Goal: Information Seeking & Learning: Compare options

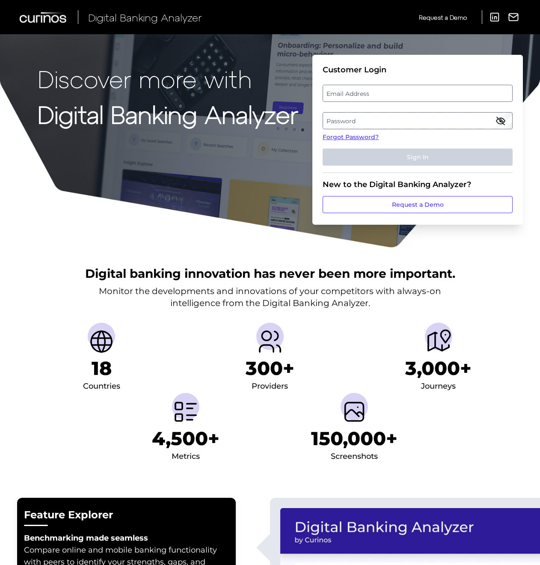
click at [354, 102] on fieldset "Customer Login Email Address Password Forgot Password? Sign In" at bounding box center [418, 119] width 190 height 108
click at [356, 96] on label "Email Address" at bounding box center [417, 93] width 189 height 15
click at [356, 96] on input "email" at bounding box center [418, 93] width 190 height 17
type input "dvega@websterbank.com"
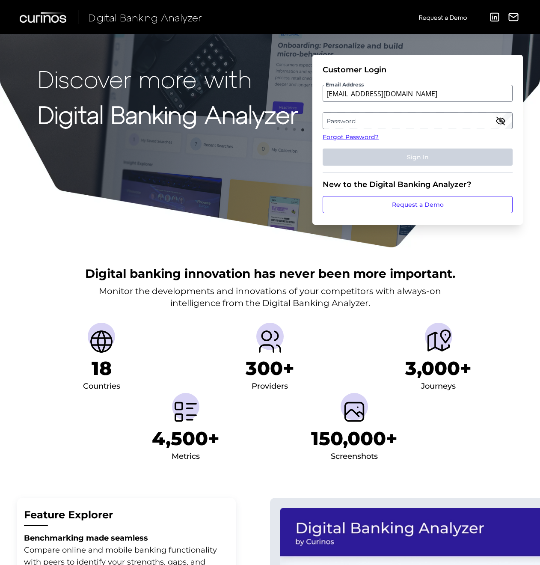
click at [356, 117] on label "Password" at bounding box center [417, 120] width 189 height 15
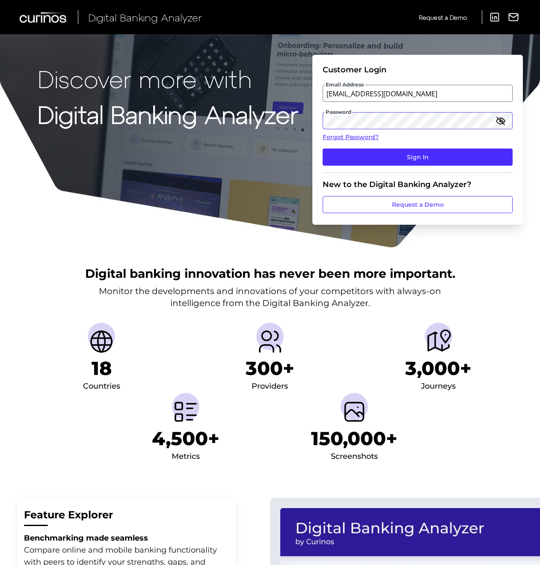
click at [323, 148] on button "Sign In" at bounding box center [418, 156] width 190 height 17
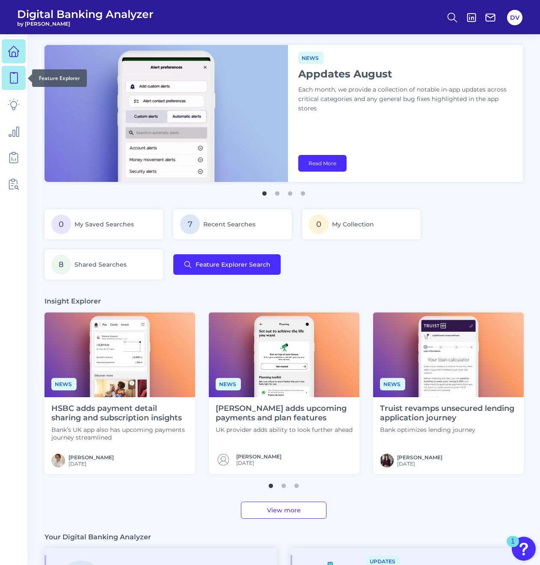
click at [11, 81] on icon at bounding box center [14, 78] width 12 height 12
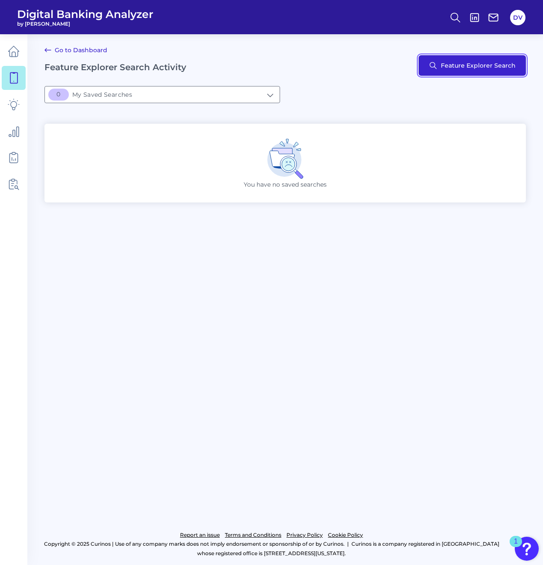
click at [434, 62] on button "Feature Explorer Search" at bounding box center [472, 65] width 107 height 21
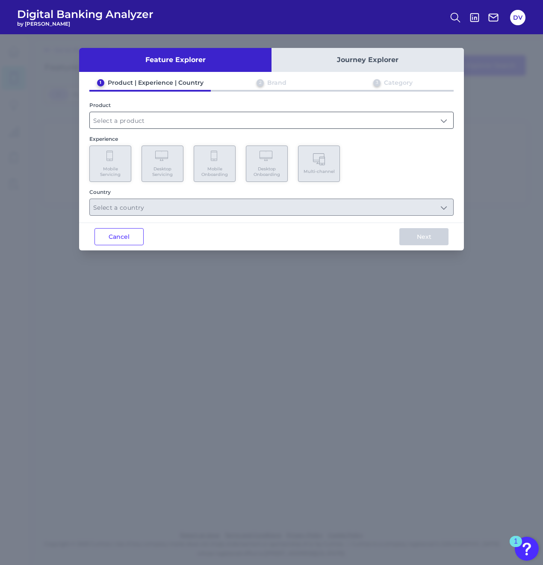
click at [177, 117] on input "text" at bounding box center [272, 120] width 364 height 16
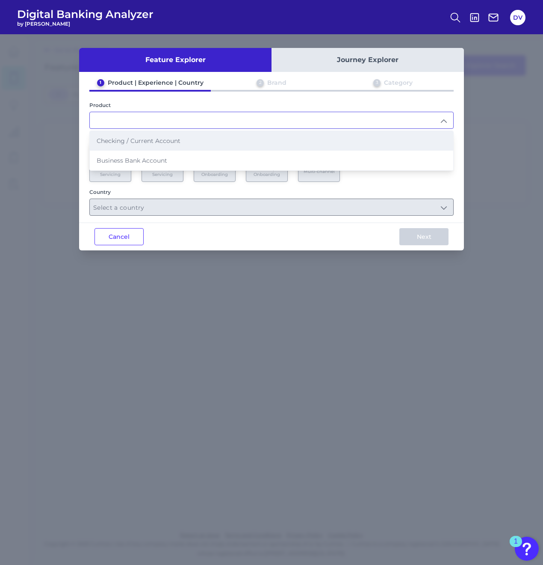
click at [157, 134] on li "Checking / Current Account" at bounding box center [272, 141] width 364 height 20
type input "Checking / Current Account"
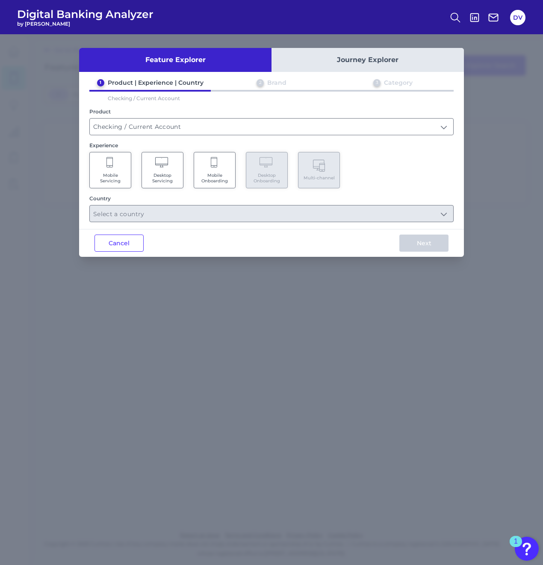
click at [113, 166] on icon at bounding box center [111, 163] width 8 height 12
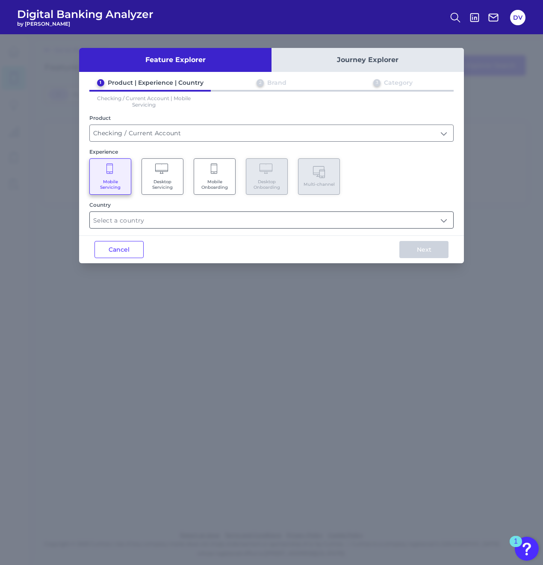
click at [169, 216] on input "text" at bounding box center [272, 220] width 364 height 16
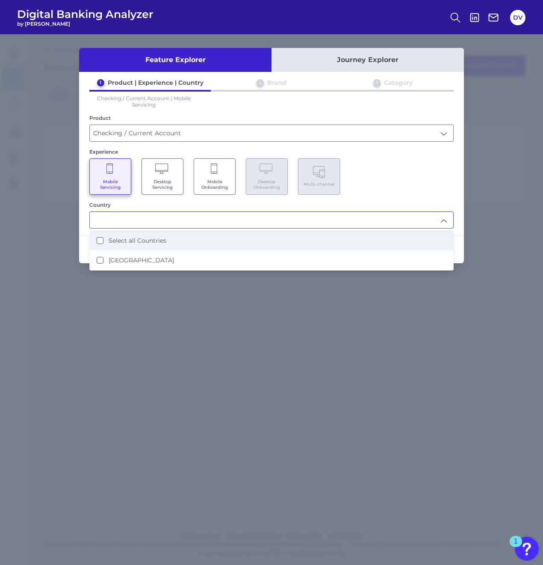
click at [167, 237] on li "Select all Countries" at bounding box center [272, 241] width 364 height 20
type input "Select all Countries"
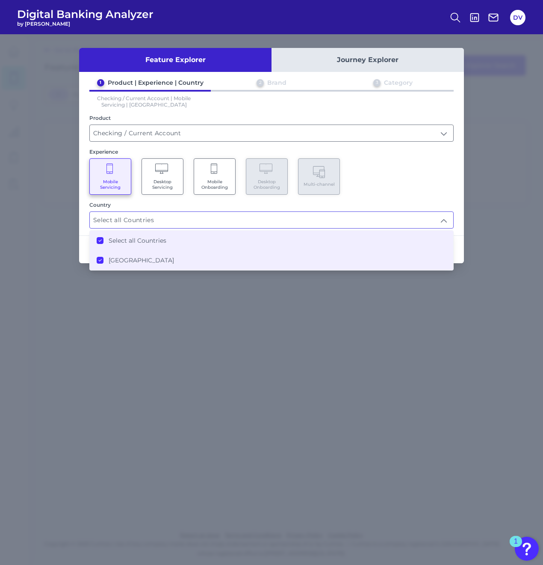
click at [399, 189] on div "Mobile Servicing Desktop Servicing Mobile Onboarding Desktop Onboarding Multi-c…" at bounding box center [271, 176] width 364 height 36
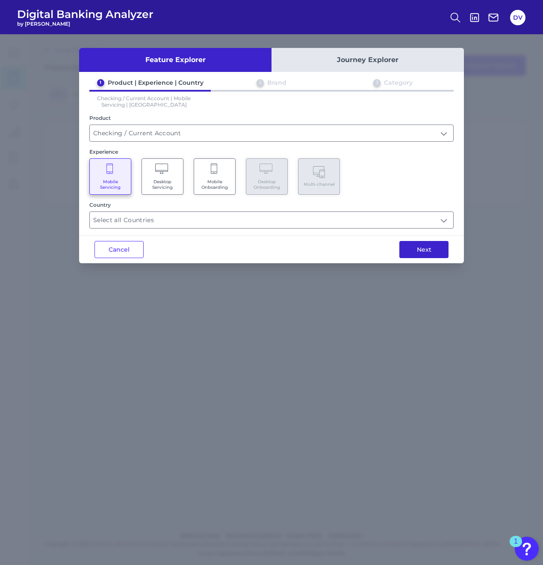
click at [412, 245] on button "Next" at bounding box center [424, 249] width 49 height 17
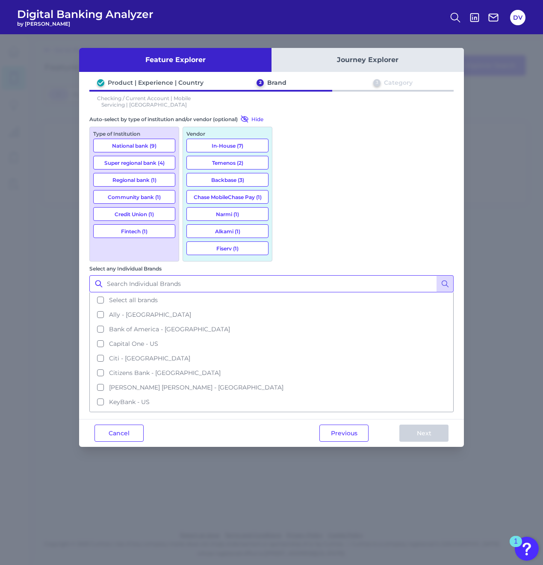
click at [316, 275] on input "Select any Individual Brands" at bounding box center [271, 283] width 364 height 17
type input "td"
click at [450, 275] on button at bounding box center [445, 283] width 17 height 17
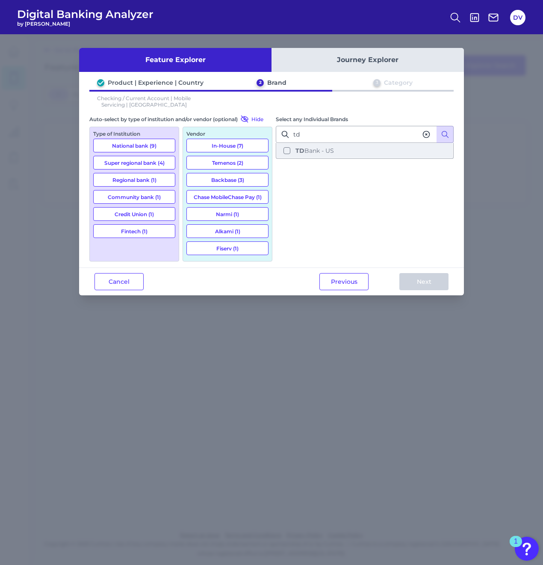
click at [354, 151] on button "TD Bank - US" at bounding box center [365, 150] width 176 height 15
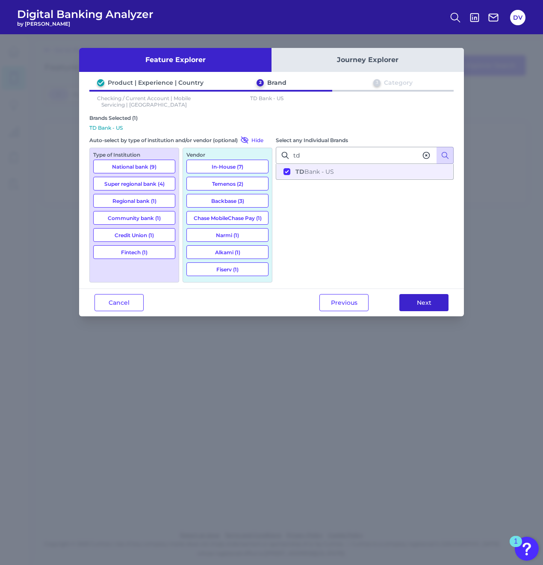
click at [429, 299] on button "Next" at bounding box center [424, 302] width 49 height 17
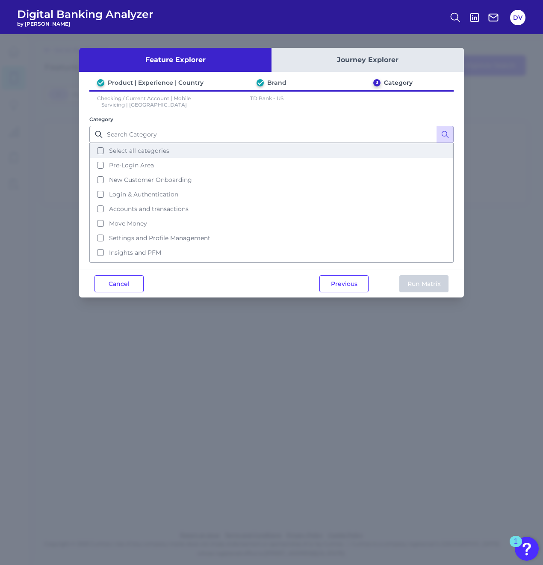
click at [159, 151] on span "Select all categories" at bounding box center [139, 151] width 60 height 8
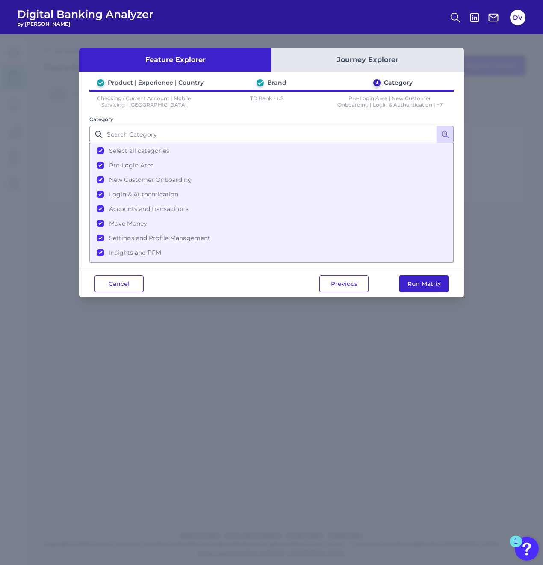
click at [421, 284] on button "Run Matrix" at bounding box center [424, 283] width 49 height 17
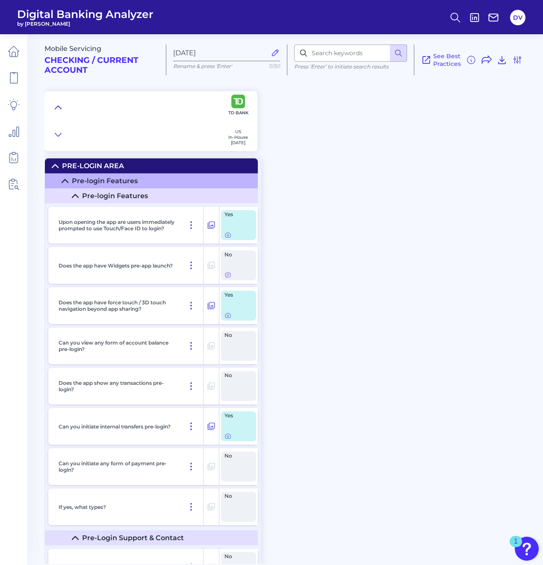
drag, startPoint x: 55, startPoint y: 108, endPoint x: 57, endPoint y: 113, distance: 5.6
click at [55, 108] on icon at bounding box center [58, 107] width 7 height 9
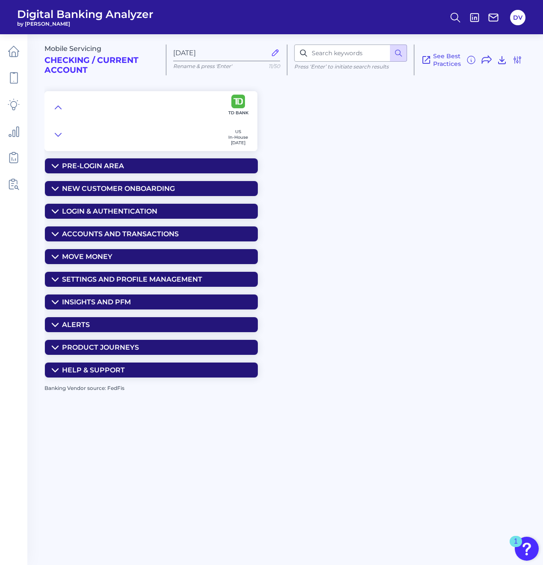
click at [356, 179] on div "Mobile Servicing Checking / Current Account Sep 09 2025 Rename & press 'Enter' …" at bounding box center [293, 296] width 499 height 536
drag, startPoint x: 107, startPoint y: 389, endPoint x: 127, endPoint y: 388, distance: 19.7
click at [127, 388] on div "Banking Vendor source: FedFis" at bounding box center [293, 388] width 499 height 6
drag, startPoint x: 127, startPoint y: 388, endPoint x: 221, endPoint y: 397, distance: 94.6
click at [221, 397] on div "Mobile Servicing Checking / Current Account Sep 09 2025 Rename & press 'Enter' …" at bounding box center [293, 296] width 499 height 536
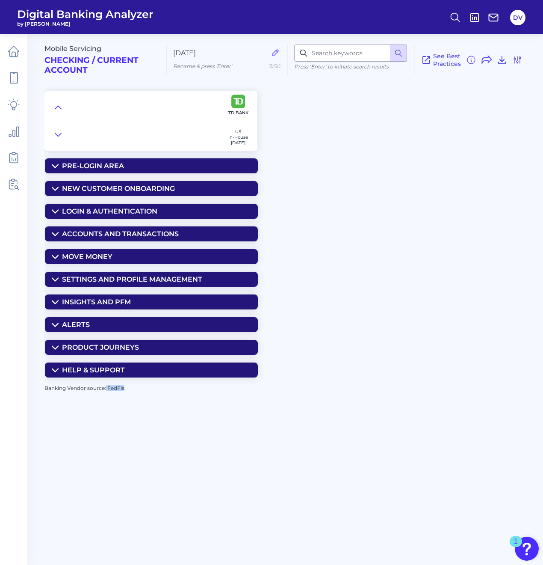
click at [277, 398] on div "Mobile Servicing Checking / Current Account Sep 09 2025 Rename & press 'Enter' …" at bounding box center [293, 296] width 499 height 536
click at [241, 103] on img at bounding box center [238, 102] width 14 height 14
click at [18, 77] on icon at bounding box center [14, 78] width 12 height 12
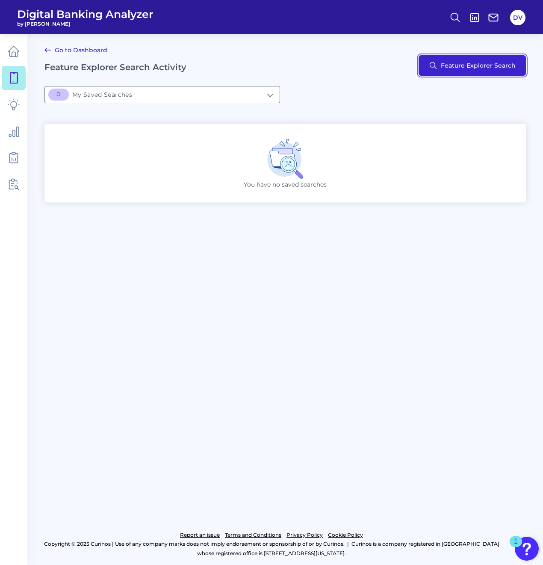
click at [441, 69] on button "Feature Explorer Search" at bounding box center [472, 65] width 107 height 21
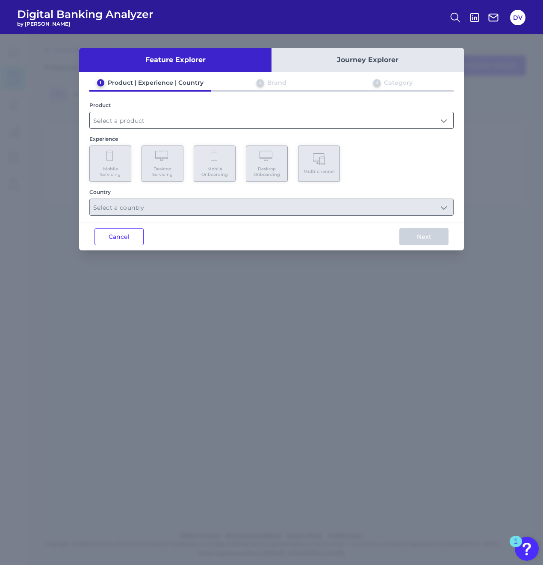
click at [178, 124] on input "text" at bounding box center [272, 120] width 364 height 16
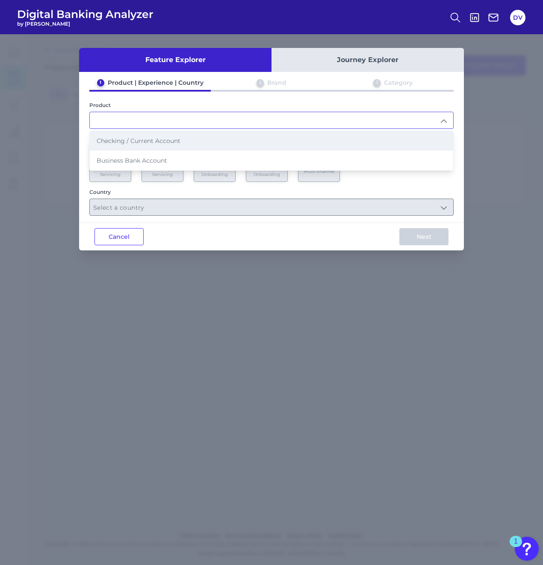
click at [144, 145] on li "Checking / Current Account" at bounding box center [272, 141] width 364 height 20
type input "Checking / Current Account"
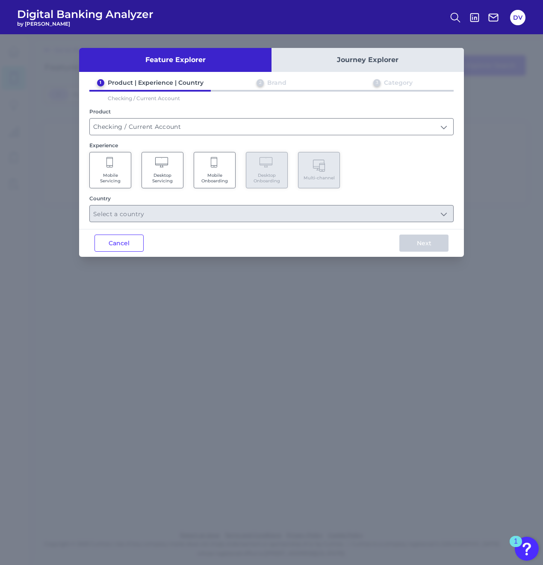
click at [404, 165] on div "Mobile Servicing Desktop Servicing Mobile Onboarding Desktop Onboarding Multi-c…" at bounding box center [271, 170] width 364 height 36
click at [178, 160] on Servicing "Desktop Servicing" at bounding box center [163, 170] width 42 height 36
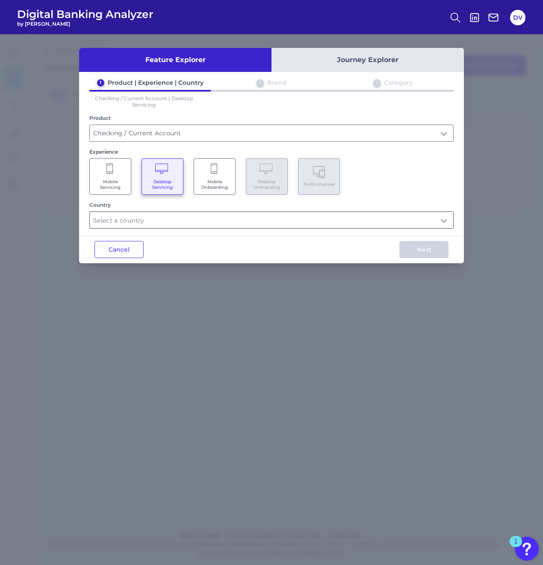
click at [225, 214] on input "text" at bounding box center [272, 220] width 364 height 16
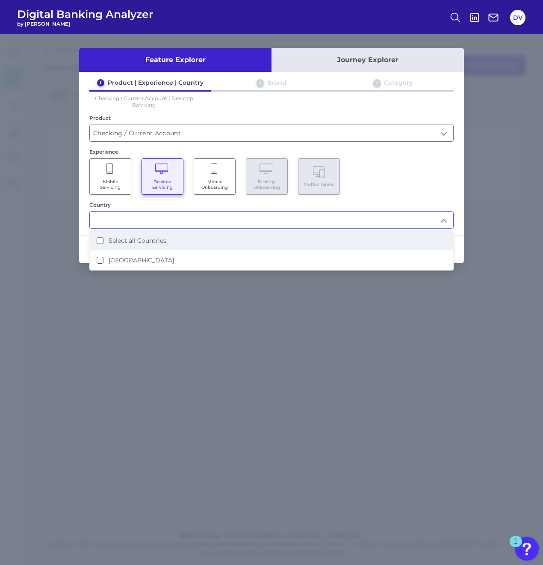
click at [194, 234] on li "Select all Countries" at bounding box center [272, 241] width 364 height 20
type input "Select all Countries"
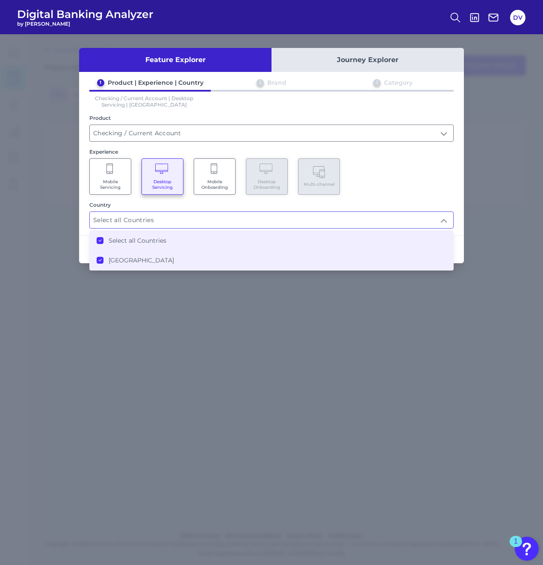
click at [451, 170] on div "Mobile Servicing Desktop Servicing Mobile Onboarding Desktop Onboarding Multi-c…" at bounding box center [271, 176] width 364 height 36
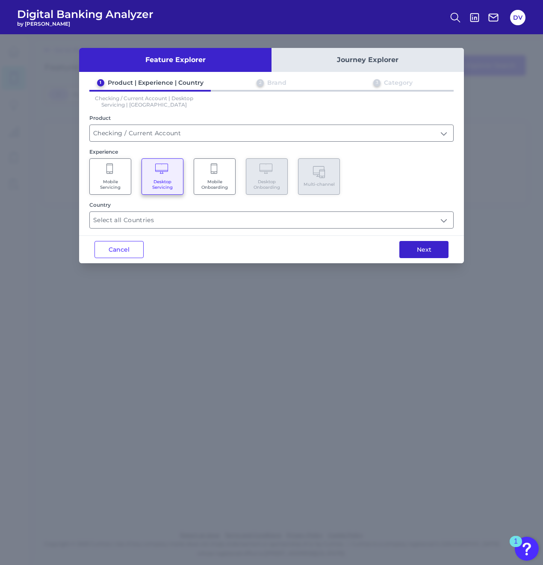
click at [427, 249] on button "Next" at bounding box center [424, 249] width 49 height 17
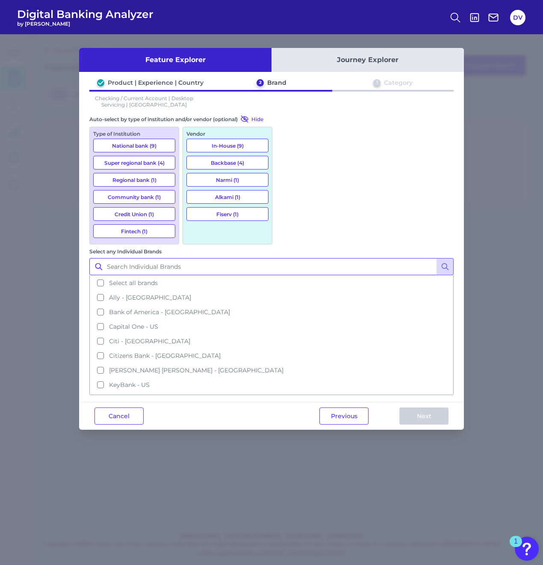
click at [314, 258] on input "Select any Individual Brands" at bounding box center [271, 266] width 364 height 17
type input "td"
click at [447, 262] on icon at bounding box center [445, 266] width 9 height 9
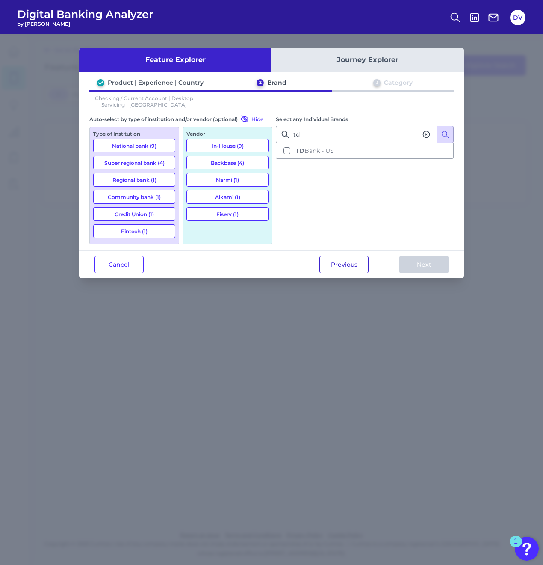
click at [350, 264] on button "Previous" at bounding box center [344, 264] width 49 height 17
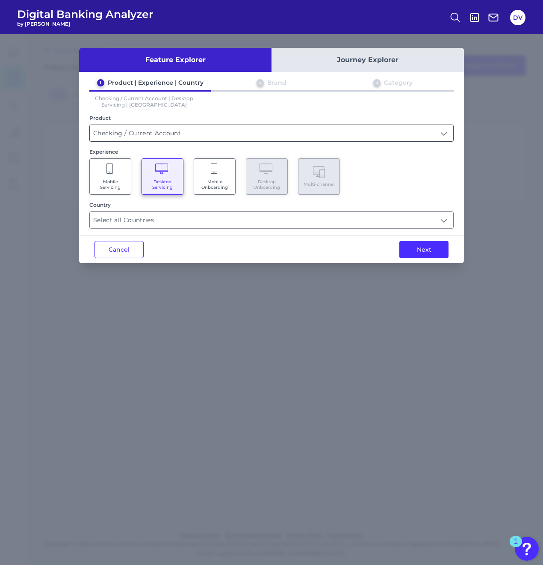
click at [147, 133] on input "Checking / Current Account" at bounding box center [272, 133] width 364 height 16
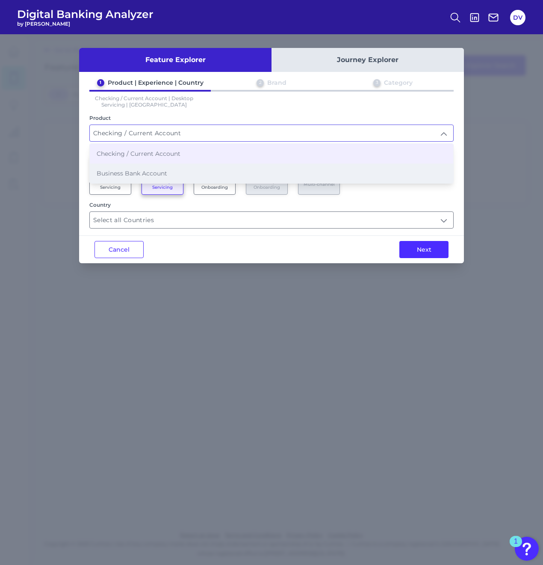
click at [142, 167] on li "Business Bank Account" at bounding box center [272, 173] width 364 height 20
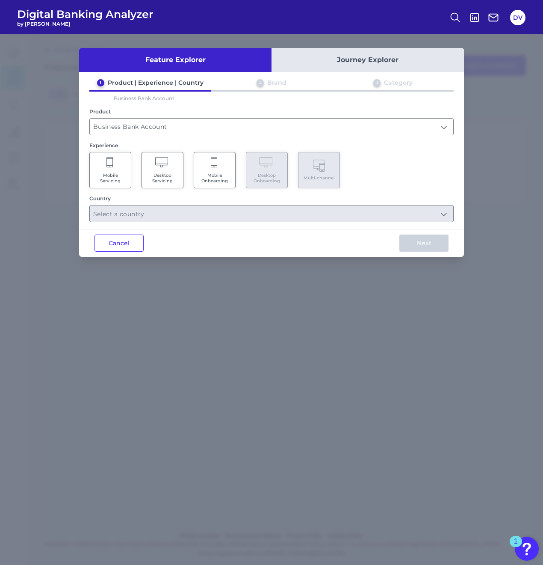
type input "Business Bank Account"
click at [264, 171] on Onboarding "Desktop Onboarding" at bounding box center [267, 170] width 42 height 36
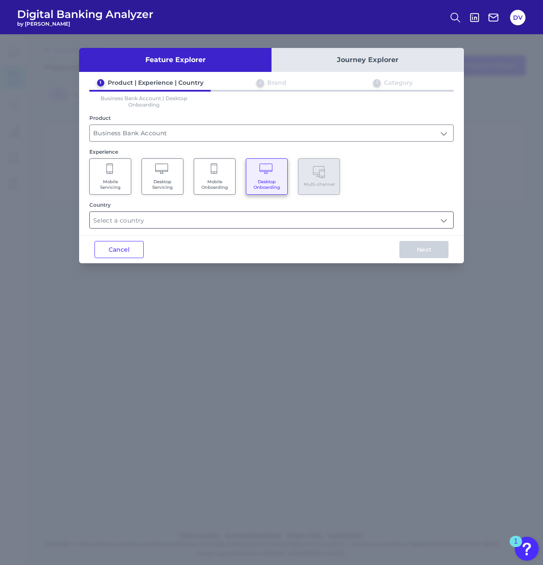
click at [171, 223] on input "text" at bounding box center [272, 220] width 364 height 16
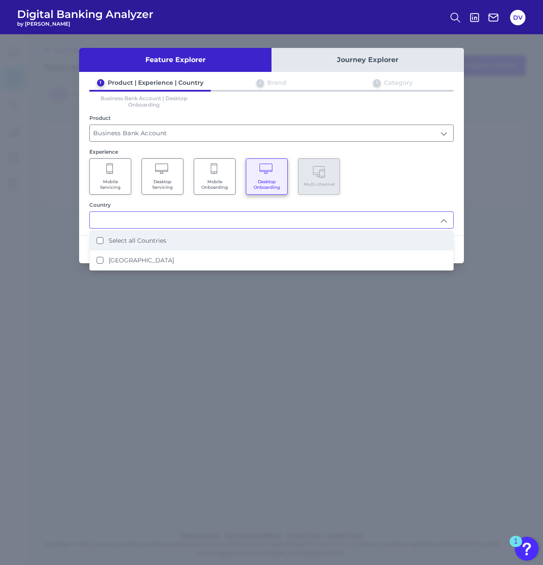
click at [147, 240] on label "Select all Countries" at bounding box center [138, 241] width 58 height 8
type input "Select all Countries"
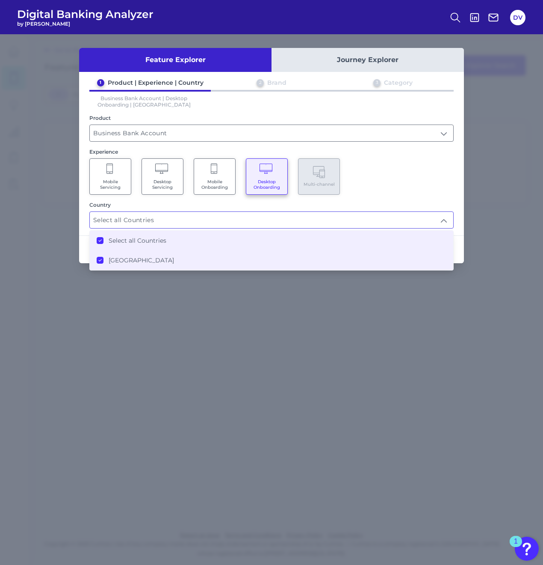
click at [427, 194] on div "1 Product | Experience | Country 2 Brand 3 Category Business Bank Account | Des…" at bounding box center [271, 154] width 385 height 150
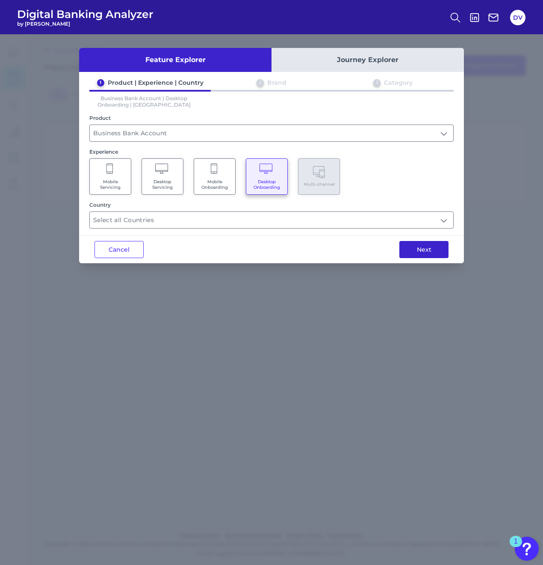
click at [424, 254] on button "Next" at bounding box center [424, 249] width 49 height 17
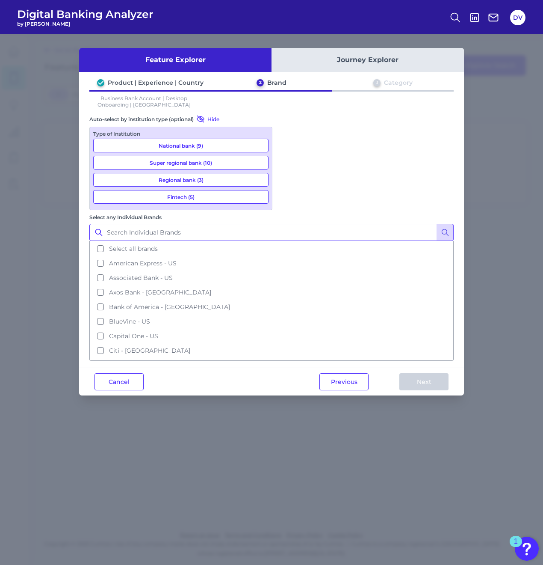
click at [338, 224] on input "Select any Individual Brands" at bounding box center [271, 232] width 364 height 17
type input "td"
click at [452, 224] on button at bounding box center [445, 232] width 17 height 17
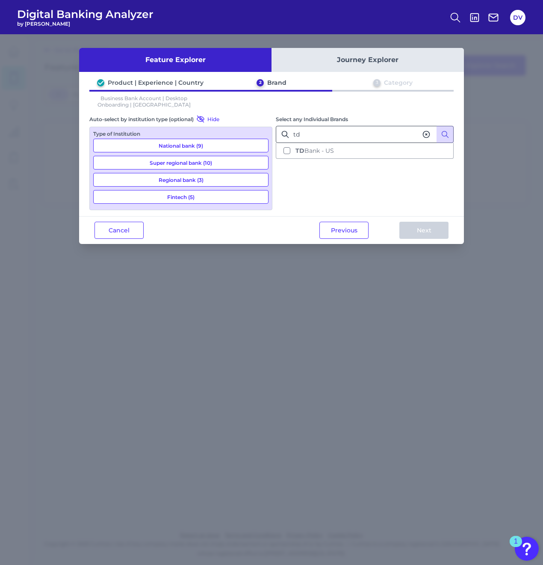
click at [350, 150] on button "TD Bank - US" at bounding box center [365, 150] width 176 height 15
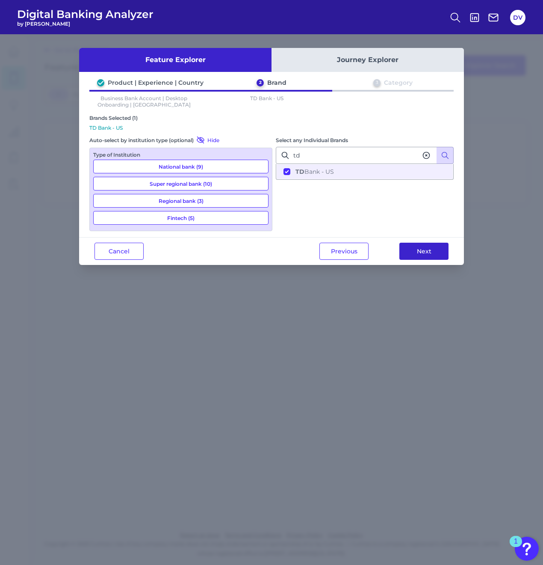
click at [408, 249] on button "Next" at bounding box center [424, 251] width 49 height 17
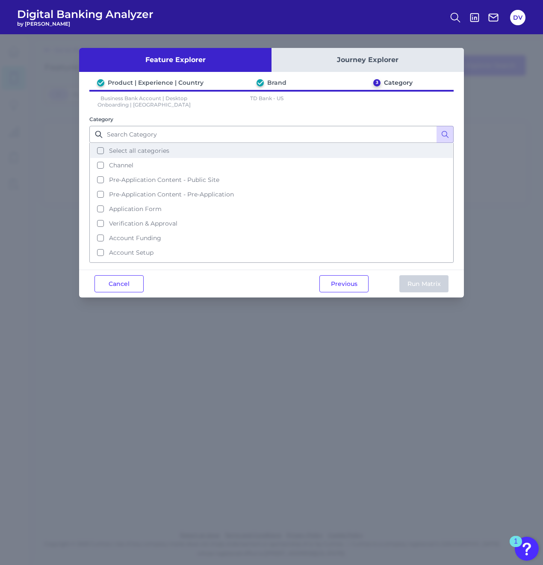
click at [101, 152] on button "Select all categories" at bounding box center [271, 150] width 363 height 15
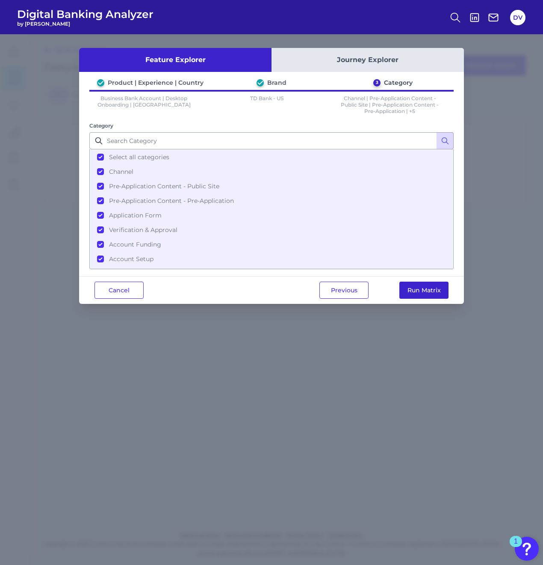
click at [421, 292] on button "Run Matrix" at bounding box center [424, 289] width 49 height 17
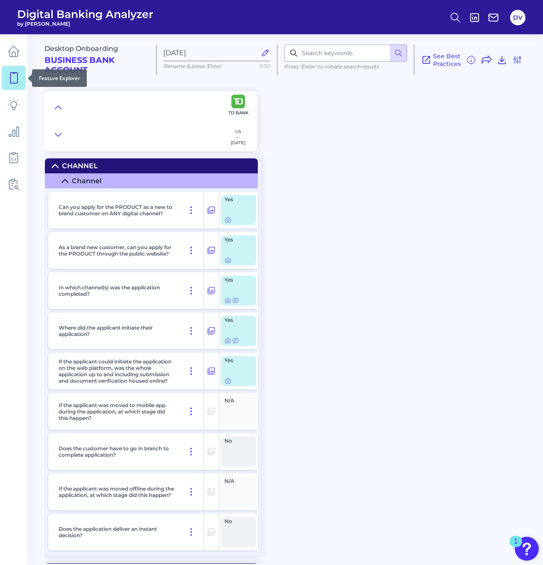
click at [18, 80] on icon at bounding box center [14, 78] width 12 height 12
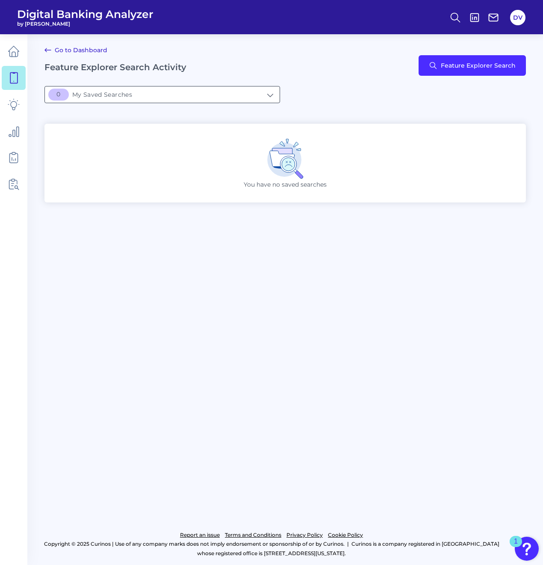
click at [174, 99] on input "[object Object]My Saved Searches" at bounding box center [162, 94] width 235 height 16
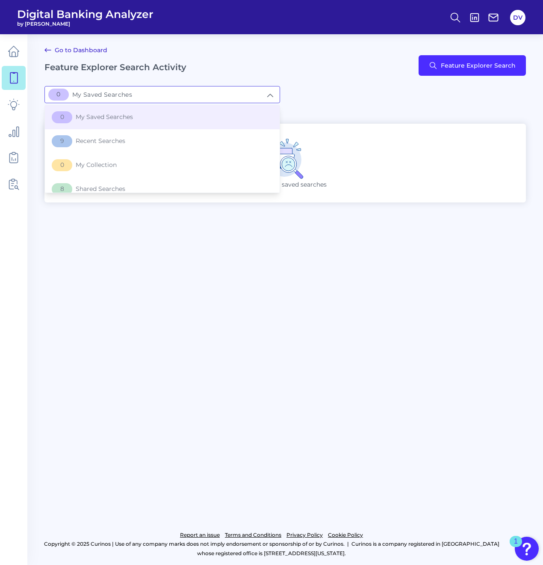
click at [519, 95] on div "[object Object]My Saved Searches 0 My Saved Searches 0 My Saved Searches 9 Rece…" at bounding box center [285, 94] width 482 height 17
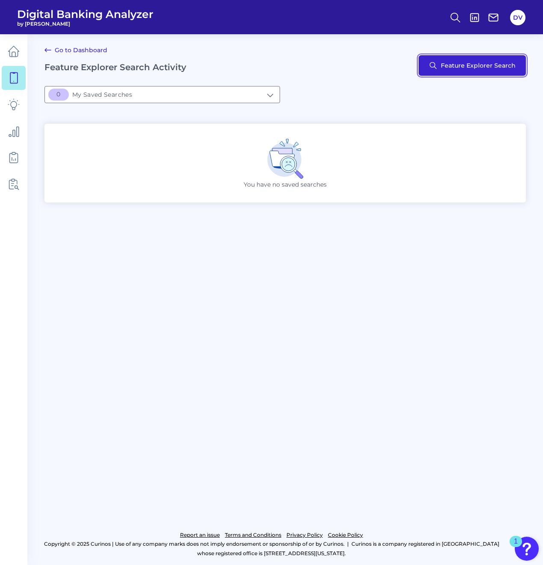
click at [501, 71] on button "Feature Explorer Search" at bounding box center [472, 65] width 107 height 21
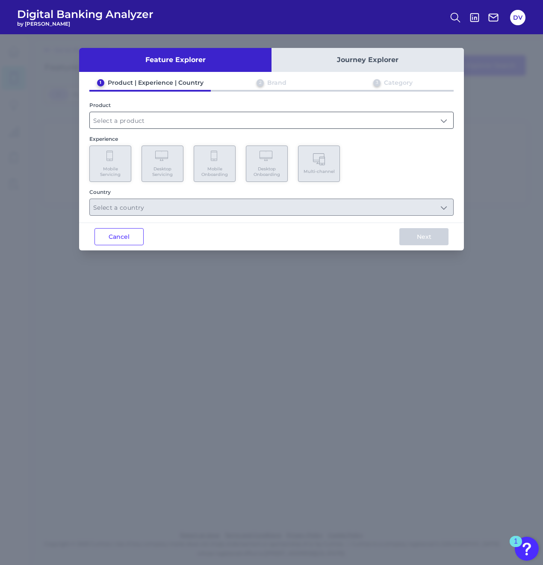
click at [146, 124] on input "text" at bounding box center [272, 120] width 364 height 16
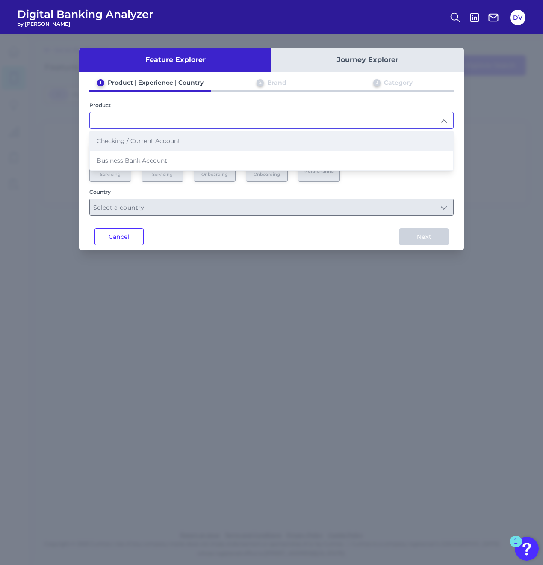
click at [139, 143] on span "Checking / Current Account" at bounding box center [139, 141] width 84 height 8
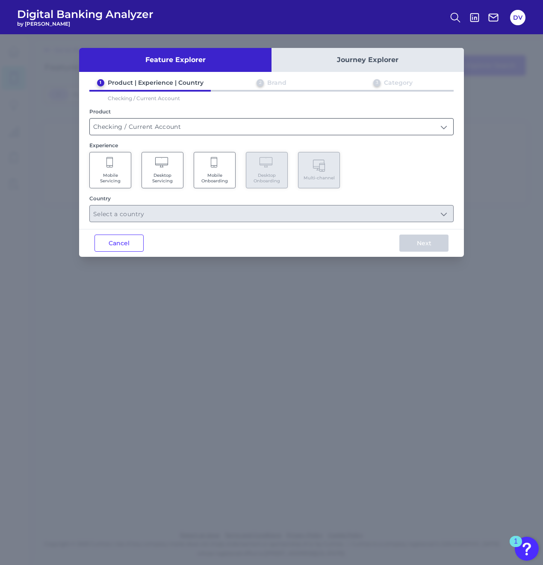
click at [145, 125] on input "Checking / Current Account" at bounding box center [272, 127] width 364 height 16
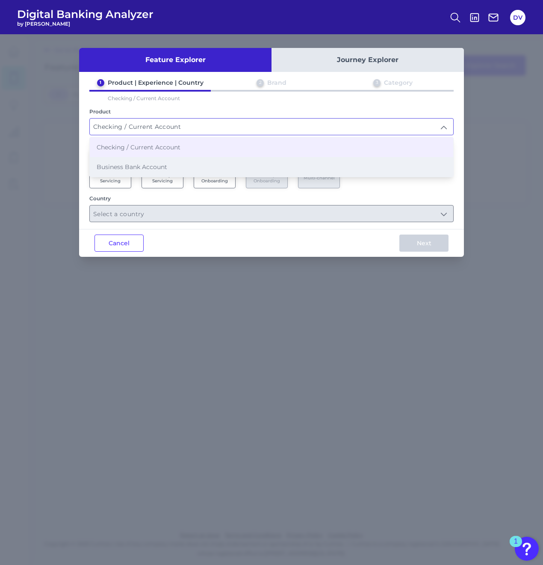
click at [139, 166] on span "Business Bank Account" at bounding box center [132, 167] width 71 height 8
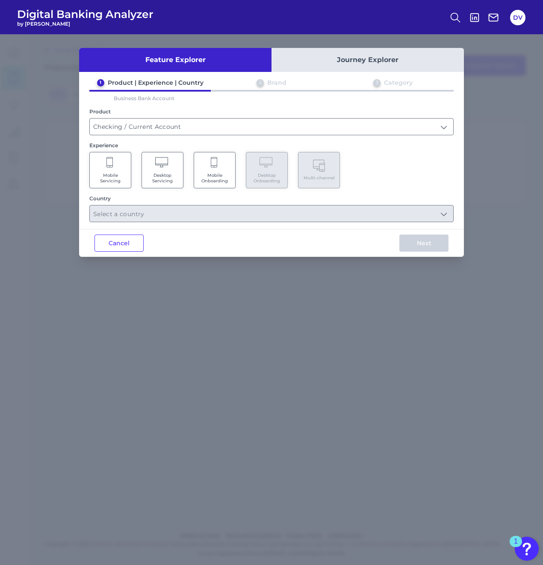
type input "Business Bank Account"
click at [216, 169] on Onboarding "Mobile Onboarding" at bounding box center [215, 170] width 42 height 36
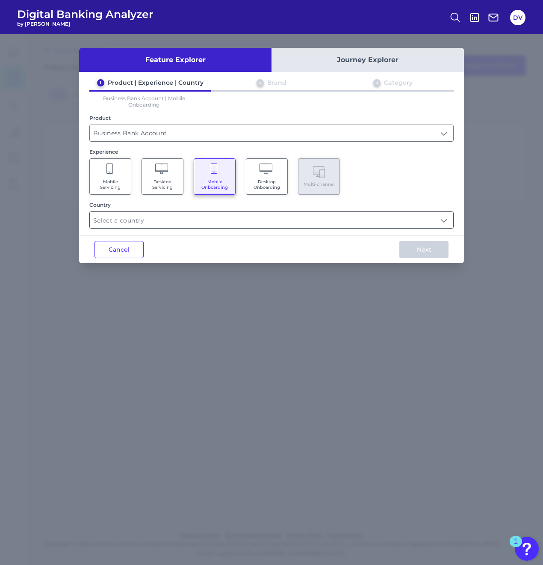
click at [171, 225] on input "text" at bounding box center [272, 220] width 364 height 16
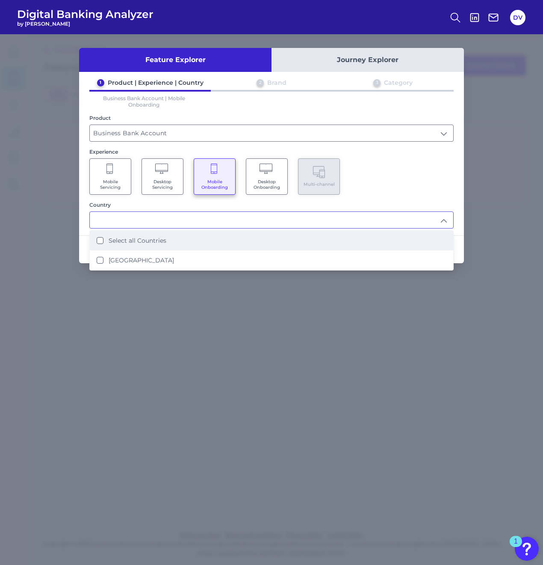
click at [156, 235] on li "Select all Countries" at bounding box center [272, 241] width 364 height 20
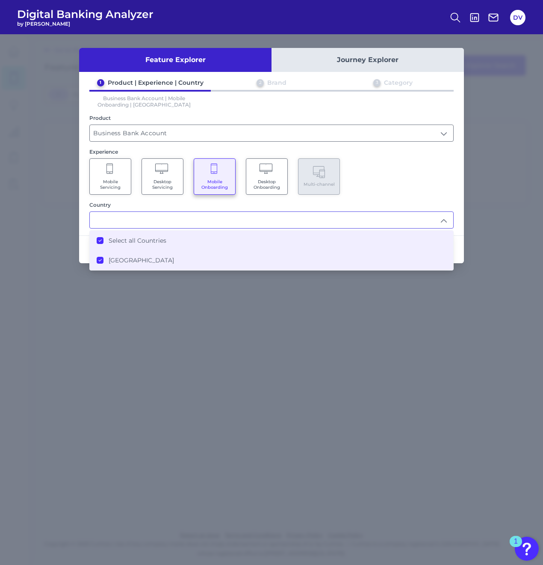
type input "Select all Countries"
click at [379, 190] on div "Mobile Servicing Desktop Servicing Mobile Onboarding Desktop Onboarding Multi-c…" at bounding box center [271, 176] width 364 height 36
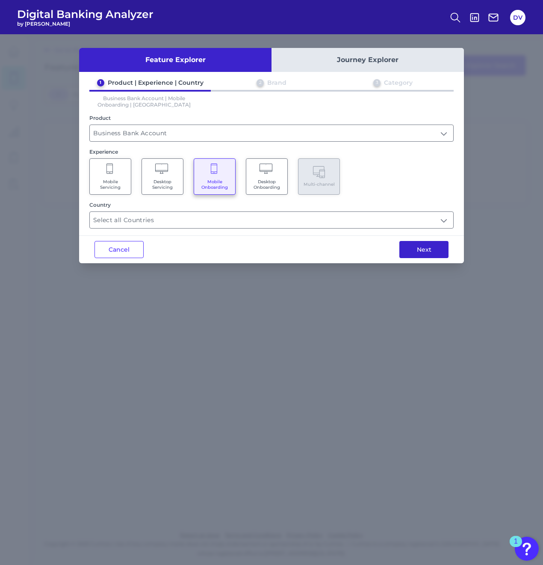
click at [432, 251] on button "Next" at bounding box center [424, 249] width 49 height 17
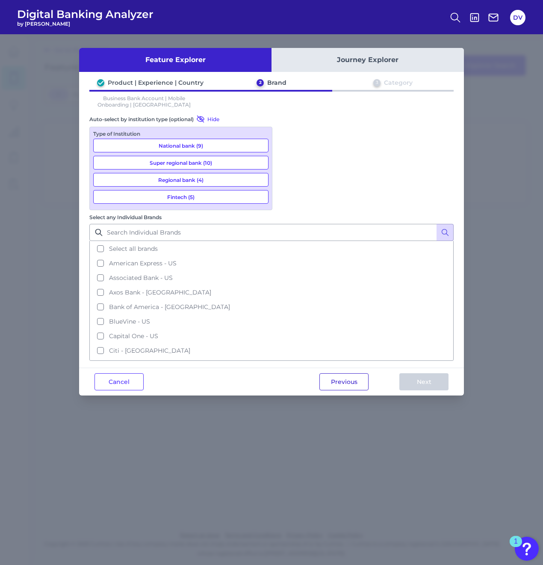
click at [352, 373] on button "Previous" at bounding box center [344, 381] width 49 height 17
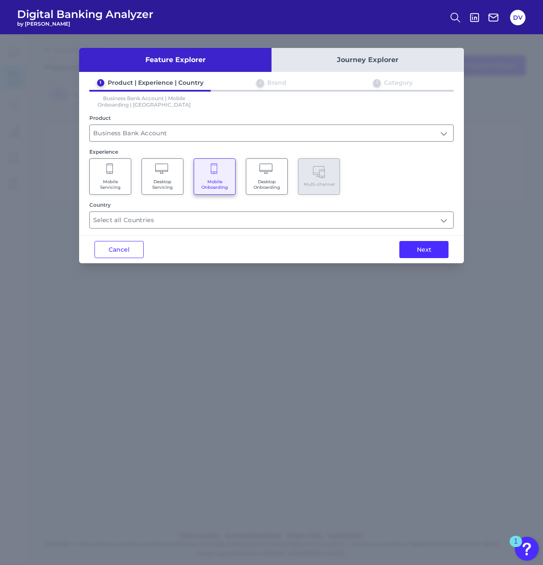
click at [119, 179] on span "Mobile Servicing" at bounding box center [110, 184] width 33 height 11
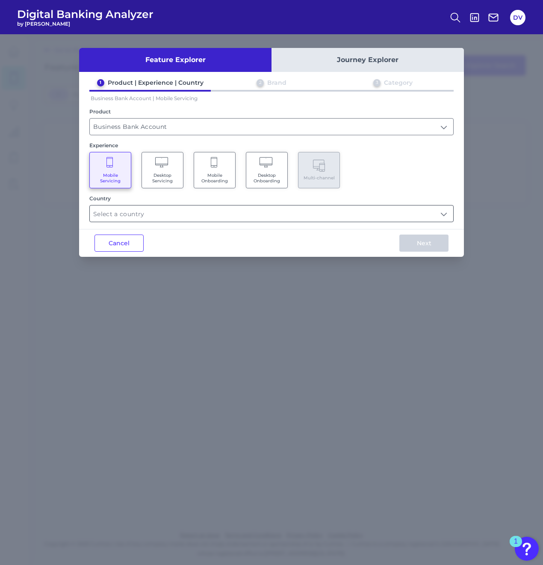
click at [200, 213] on input "text" at bounding box center [272, 213] width 364 height 16
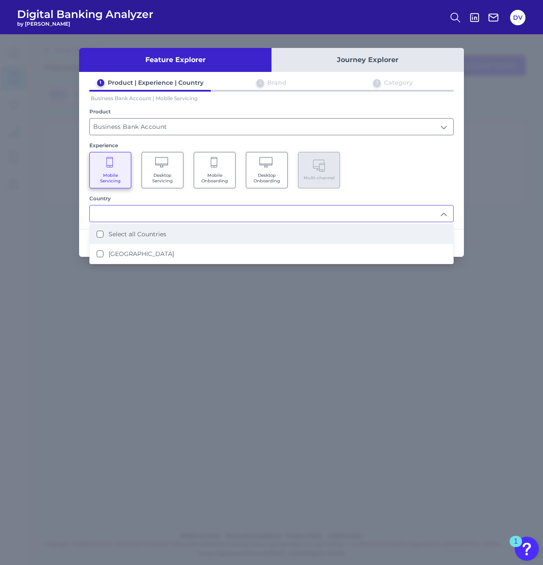
click at [187, 234] on li "Select all Countries" at bounding box center [272, 234] width 364 height 20
type input "Select all Countries"
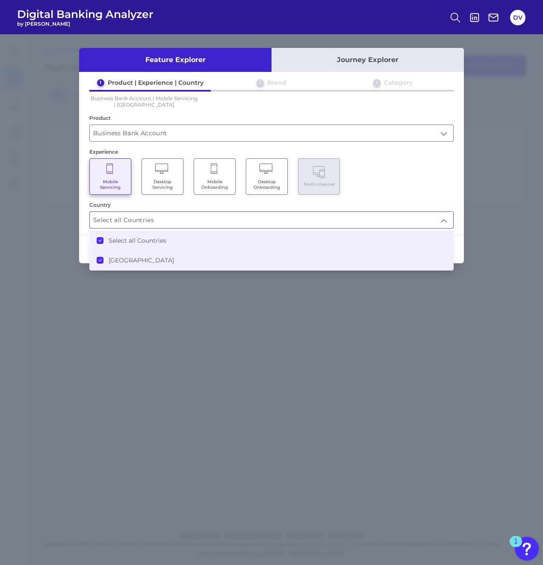
click at [403, 195] on div "1 Product | Experience | Country 2 Brand 3 Category Business Bank Account | Mob…" at bounding box center [271, 154] width 385 height 150
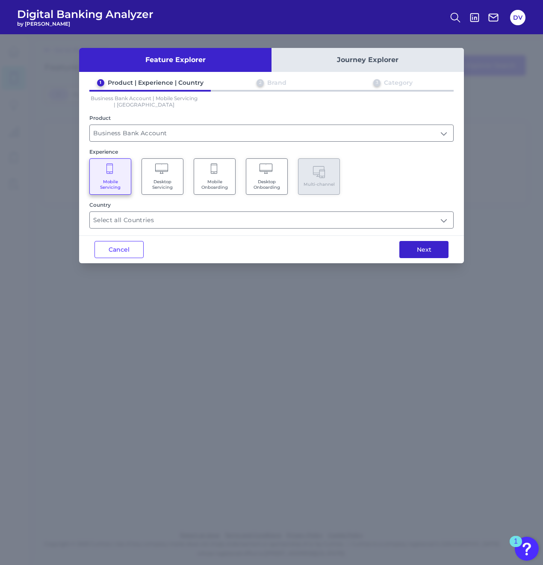
click at [418, 247] on button "Next" at bounding box center [424, 249] width 49 height 17
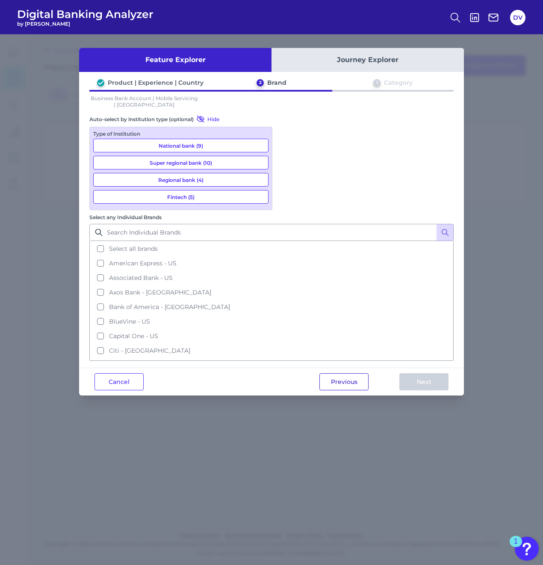
click at [339, 373] on button "Previous" at bounding box center [344, 381] width 49 height 17
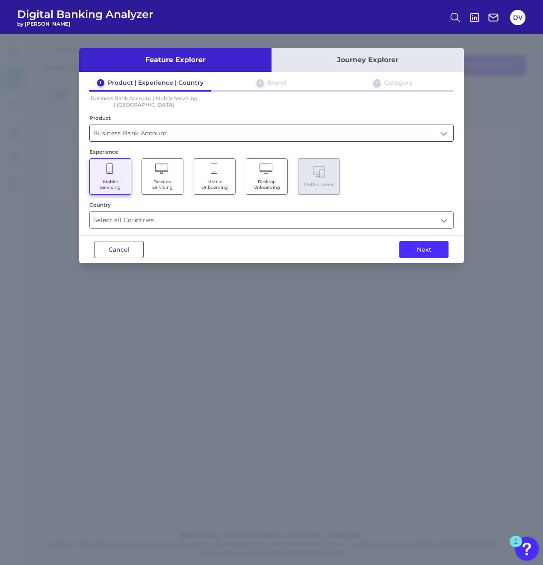
click at [153, 133] on input "Business Bank Account" at bounding box center [272, 133] width 364 height 16
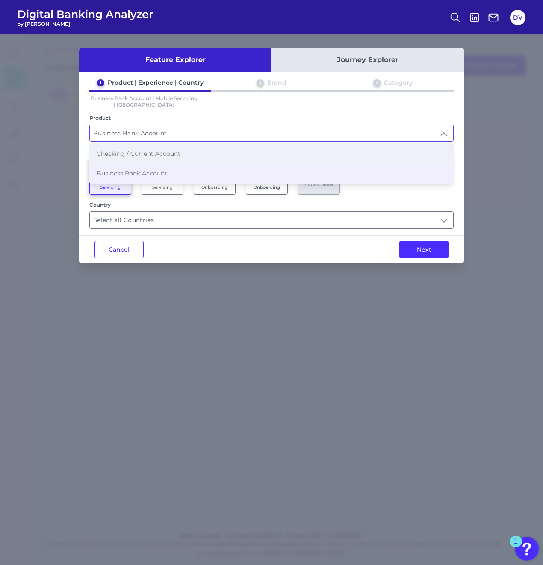
click at [153, 151] on span "Checking / Current Account" at bounding box center [139, 154] width 84 height 8
type input "Checking / Current Account"
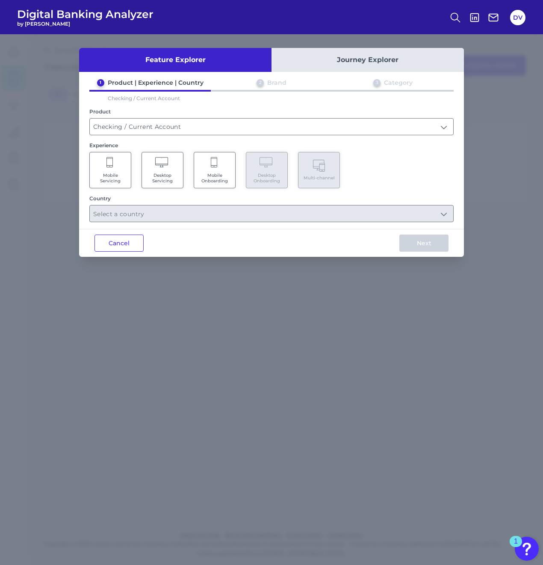
click at [122, 163] on Servicing "Mobile Servicing" at bounding box center [110, 170] width 42 height 36
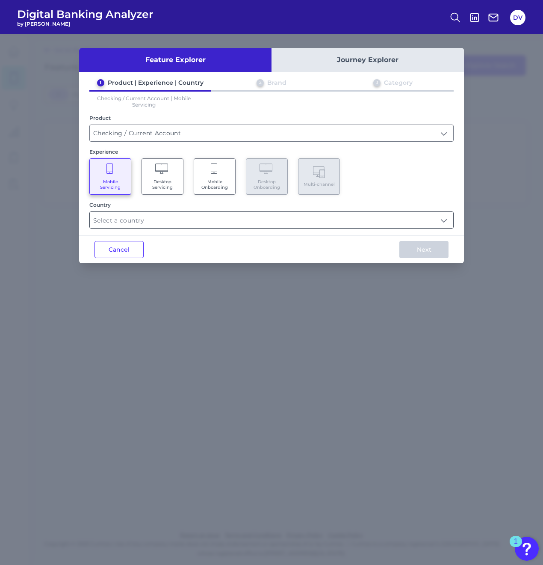
click at [338, 214] on input "text" at bounding box center [272, 220] width 364 height 16
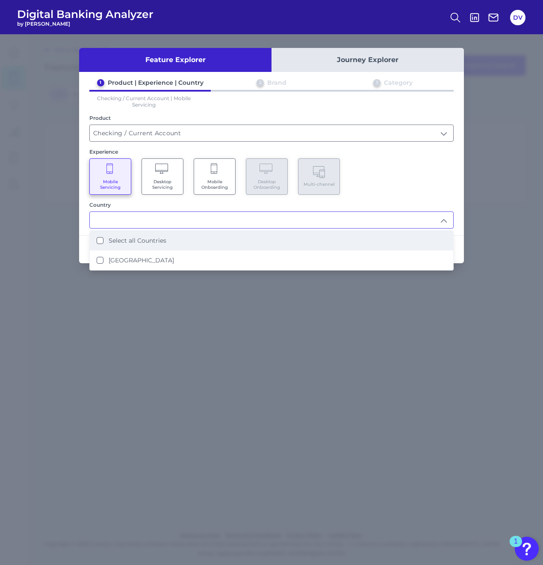
click at [142, 234] on li "Select all Countries" at bounding box center [272, 241] width 364 height 20
type input "Select all Countries"
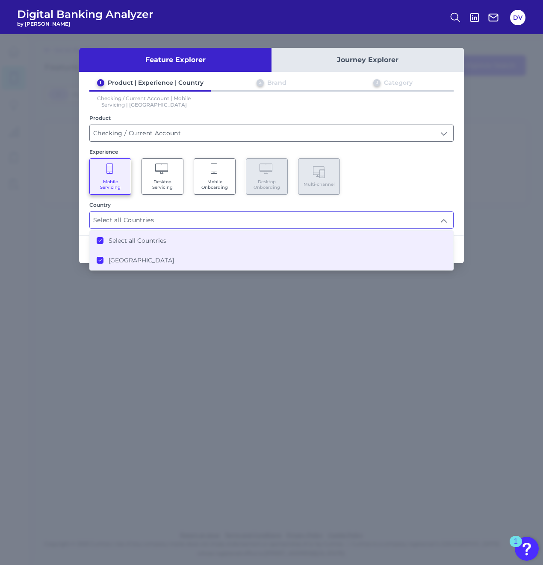
click at [406, 198] on div "1 Product | Experience | Country 2 Brand 3 Category Checking / Current Account …" at bounding box center [271, 154] width 385 height 150
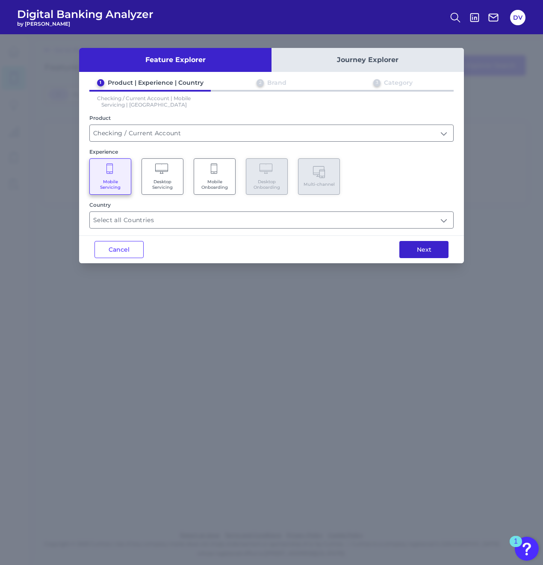
click at [408, 251] on button "Next" at bounding box center [424, 249] width 49 height 17
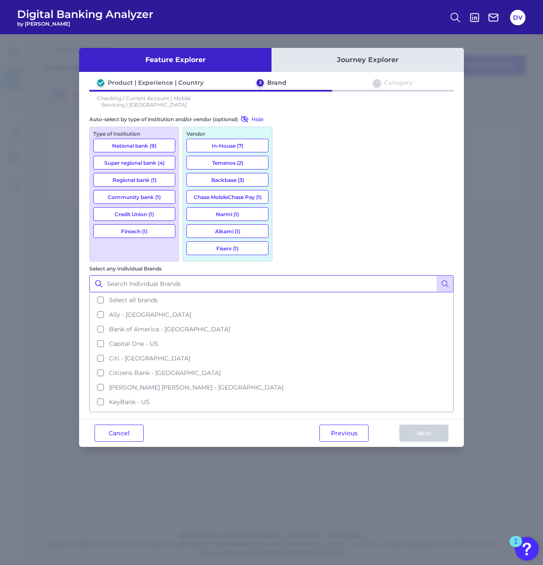
click at [330, 275] on input "Select any Individual Brands" at bounding box center [271, 283] width 364 height 17
type input "td"
click at [443, 279] on icon at bounding box center [445, 283] width 9 height 9
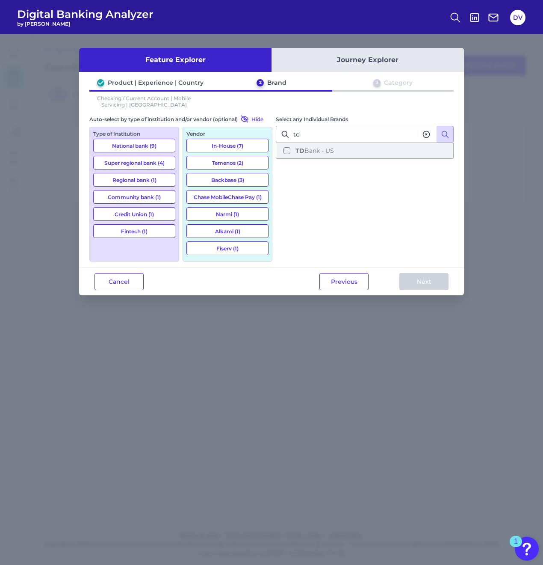
click at [313, 150] on span "TD Bank - US" at bounding box center [315, 151] width 39 height 8
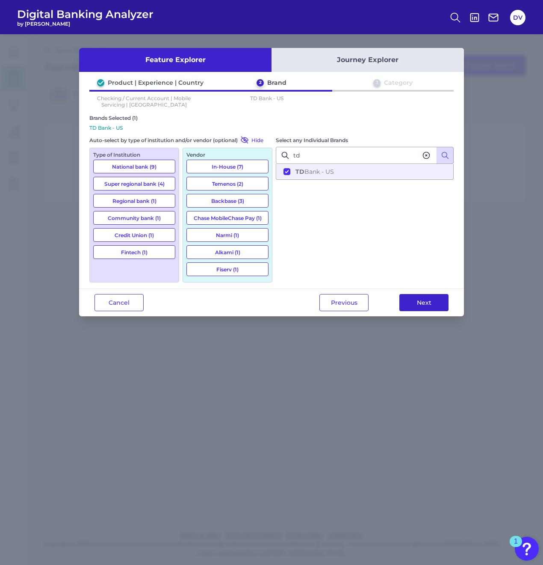
click at [419, 297] on button "Next" at bounding box center [424, 302] width 49 height 17
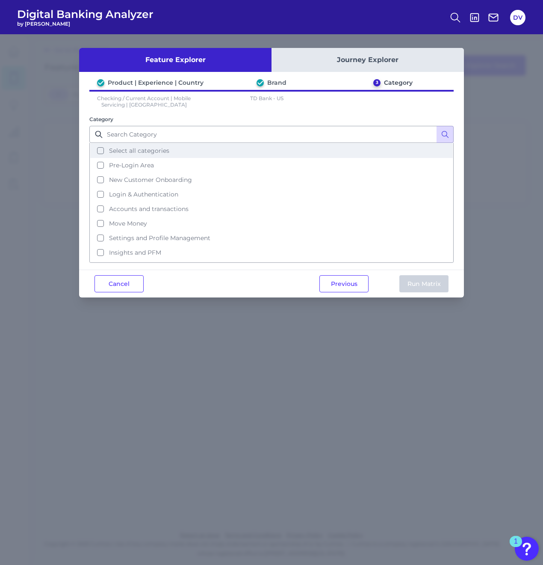
click at [131, 151] on span "Select all categories" at bounding box center [139, 151] width 60 height 8
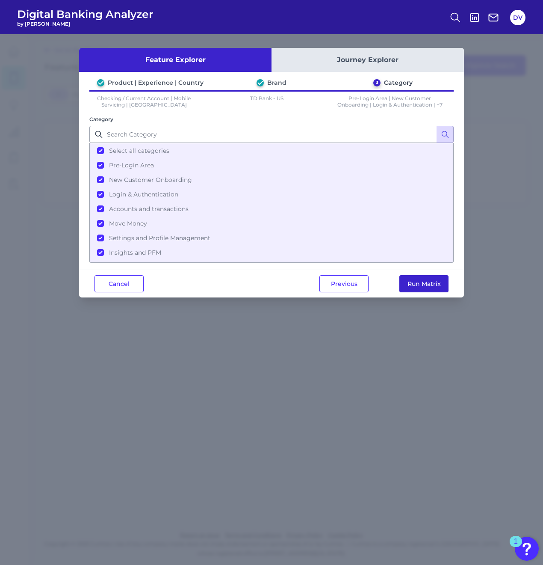
click at [428, 280] on button "Run Matrix" at bounding box center [424, 283] width 49 height 17
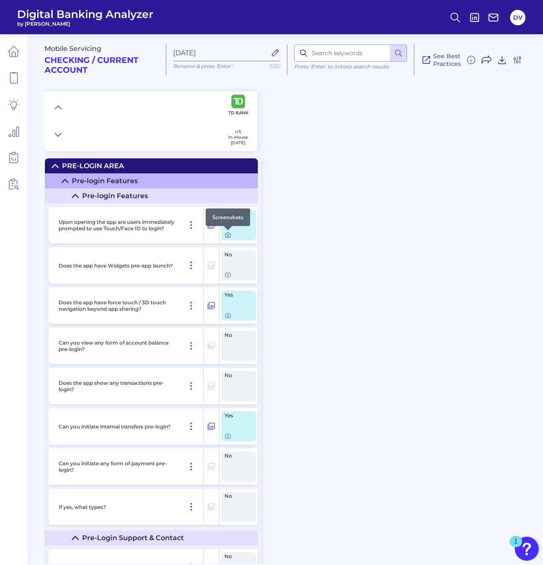
click at [225, 237] on icon at bounding box center [228, 234] width 7 height 7
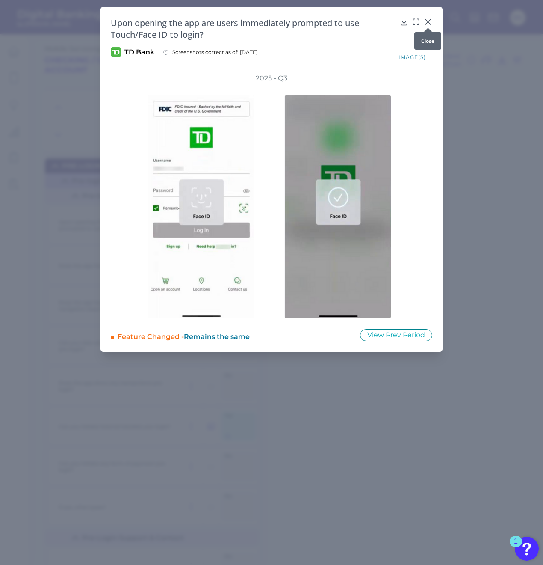
click at [429, 24] on body "Digital Banking Analyzer by Curinos DV Mobile Servicing Checking / Current Acco…" at bounding box center [271, 282] width 543 height 565
click at [428, 26] on div at bounding box center [428, 28] width 9 height 9
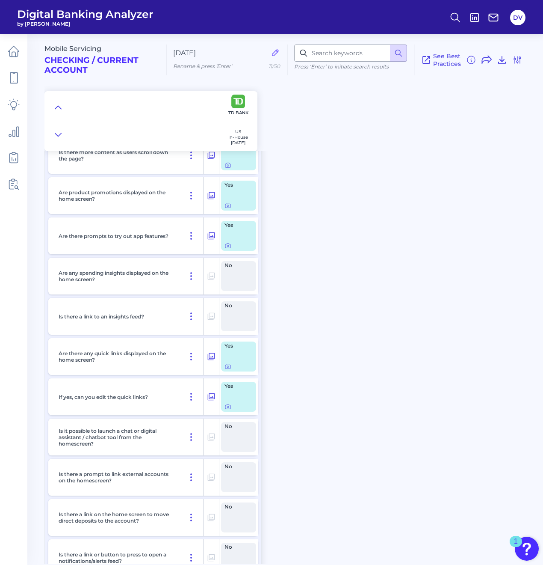
scroll to position [1711, 0]
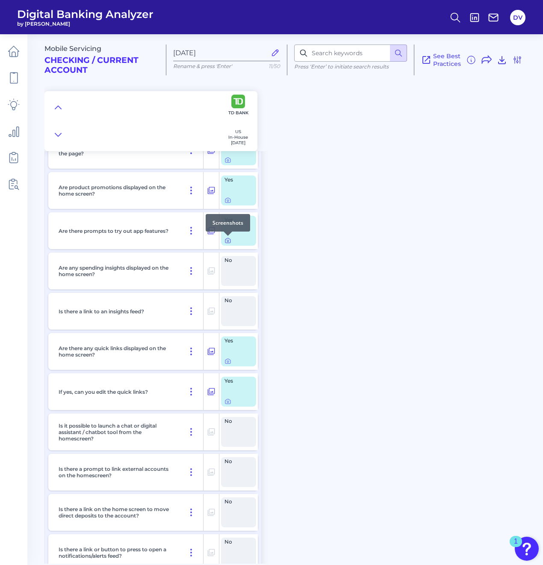
click at [225, 243] on icon at bounding box center [228, 240] width 7 height 7
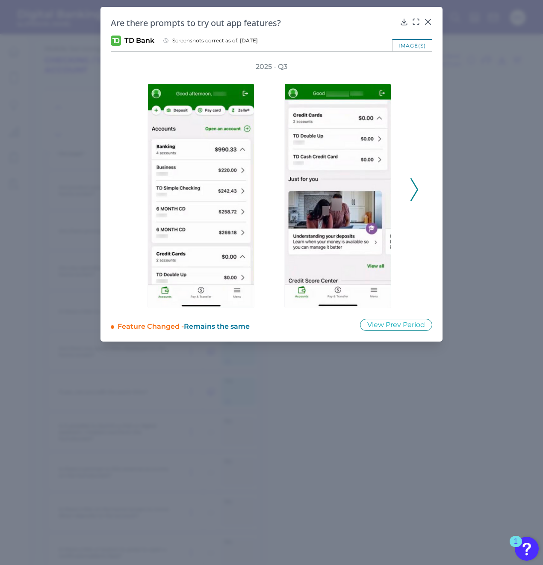
click at [419, 191] on div "2025 - Q3" at bounding box center [272, 185] width 322 height 246
click at [414, 190] on icon at bounding box center [415, 189] width 8 height 23
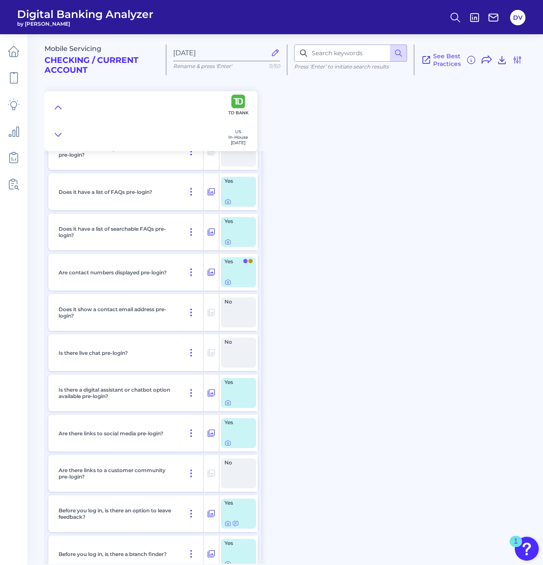
scroll to position [214, 0]
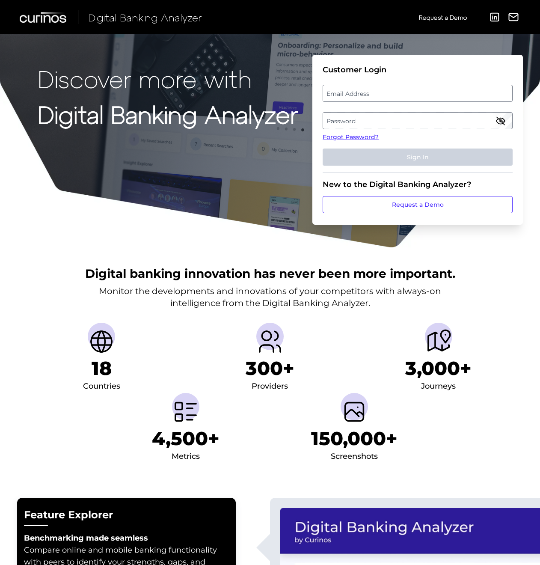
click at [359, 94] on label "Email Address" at bounding box center [417, 93] width 189 height 15
click at [359, 94] on input "email" at bounding box center [418, 93] width 190 height 17
type input "dvega@websterbank.com"
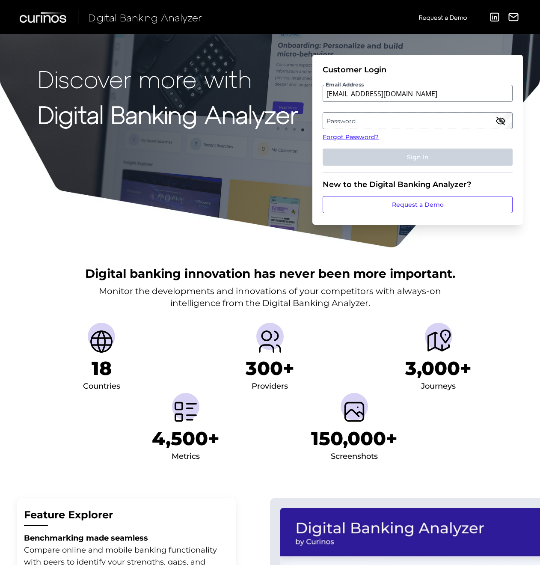
click at [345, 116] on label "Password" at bounding box center [417, 120] width 189 height 15
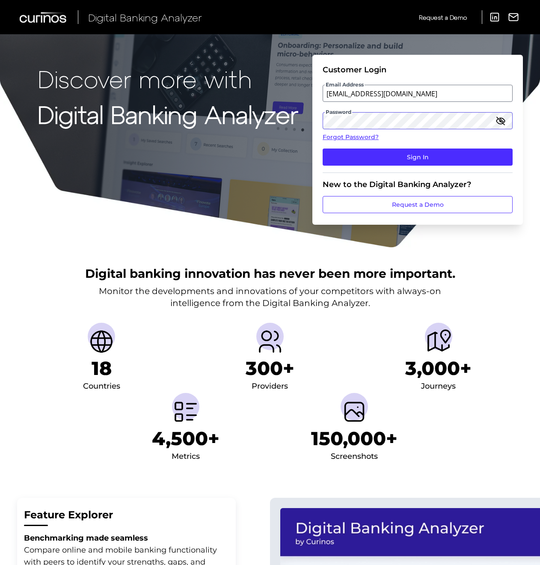
click at [323, 148] on button "Sign In" at bounding box center [418, 156] width 190 height 17
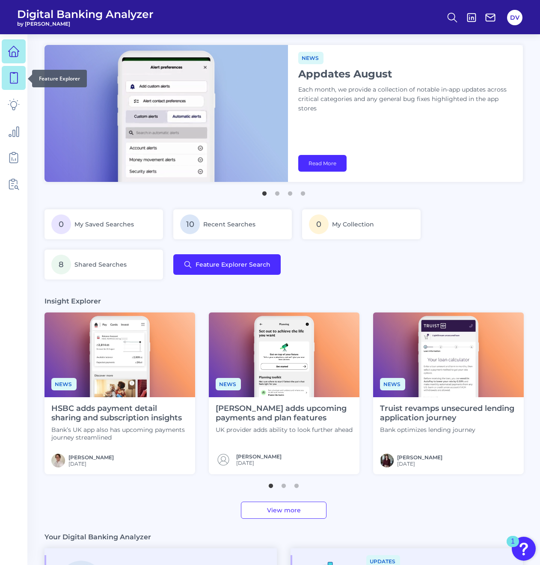
click at [15, 74] on icon at bounding box center [14, 78] width 12 height 12
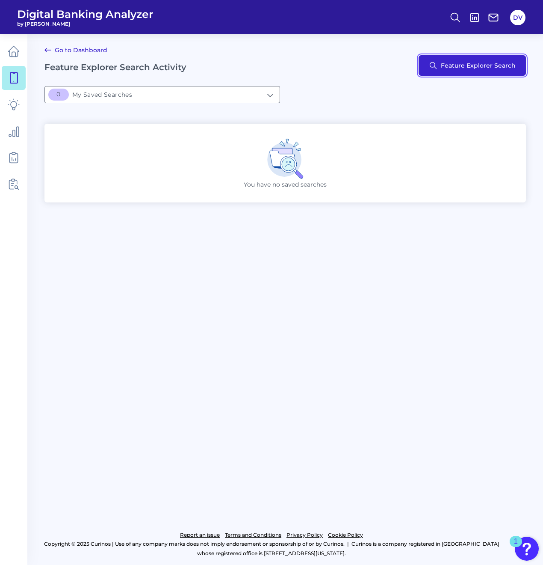
click at [448, 74] on button "Feature Explorer Search" at bounding box center [472, 65] width 107 height 21
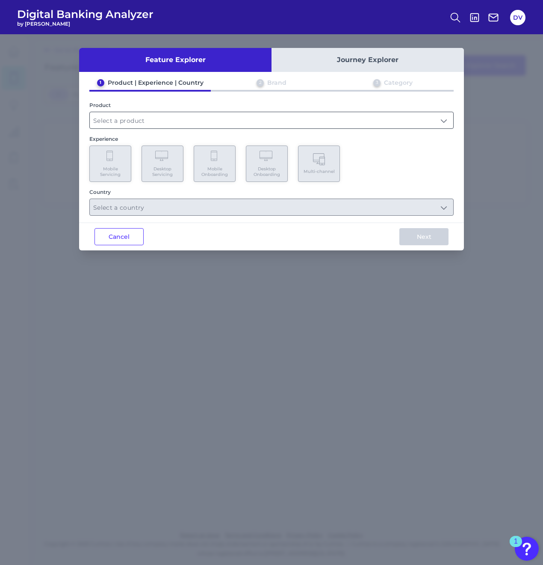
click at [135, 117] on input "text" at bounding box center [272, 120] width 364 height 16
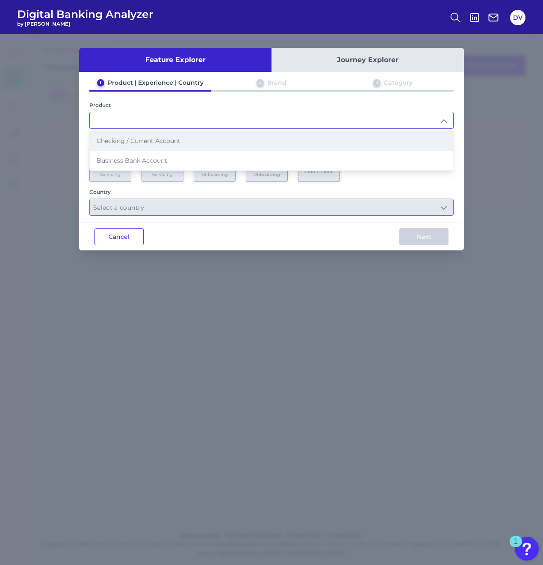
click at [130, 135] on li "Checking / Current Account" at bounding box center [272, 141] width 364 height 20
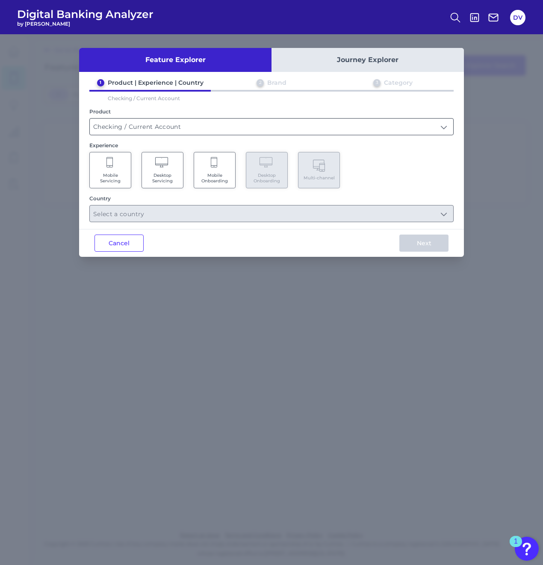
click at [134, 127] on input "Checking / Current Account" at bounding box center [272, 127] width 364 height 16
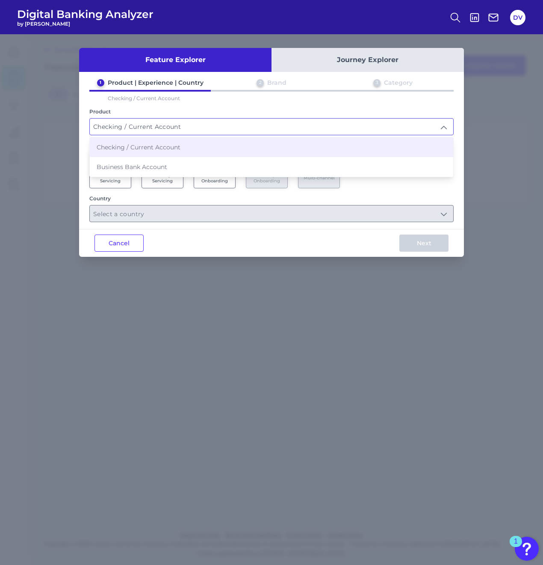
click at [128, 164] on span "Business Bank Account" at bounding box center [132, 167] width 71 height 8
type input "Business Bank Account"
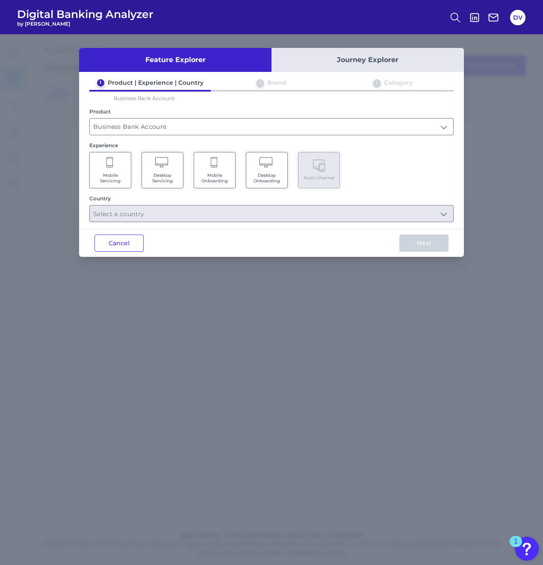
click at [214, 171] on Onboarding "Mobile Onboarding" at bounding box center [215, 170] width 42 height 36
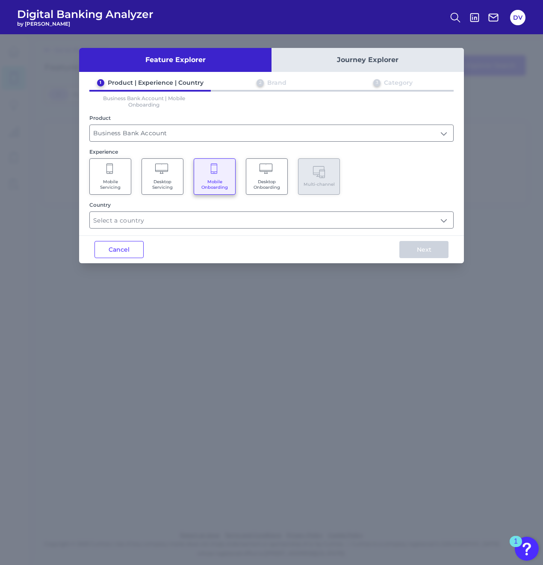
click at [119, 182] on span "Mobile Servicing" at bounding box center [110, 184] width 33 height 11
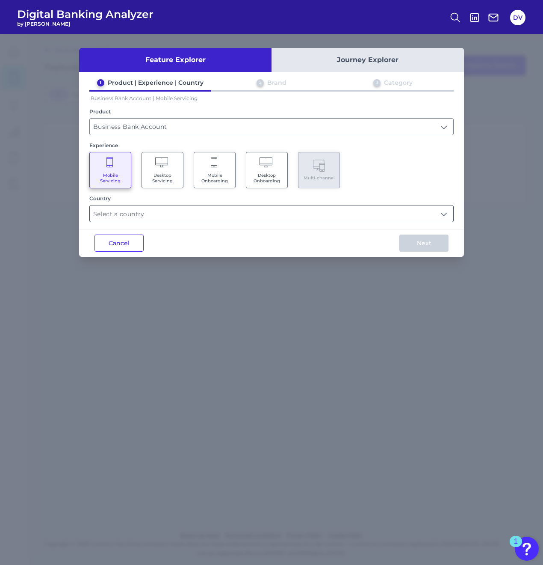
click at [203, 215] on input "text" at bounding box center [272, 213] width 364 height 16
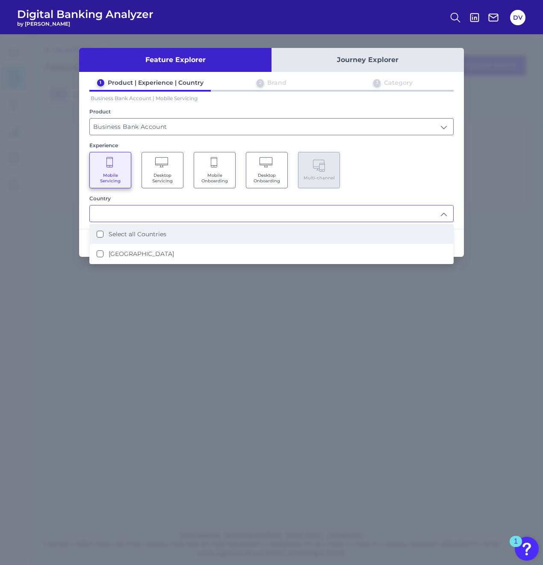
click at [127, 231] on label "Select all Countries" at bounding box center [138, 234] width 58 height 8
type input "Select all Countries"
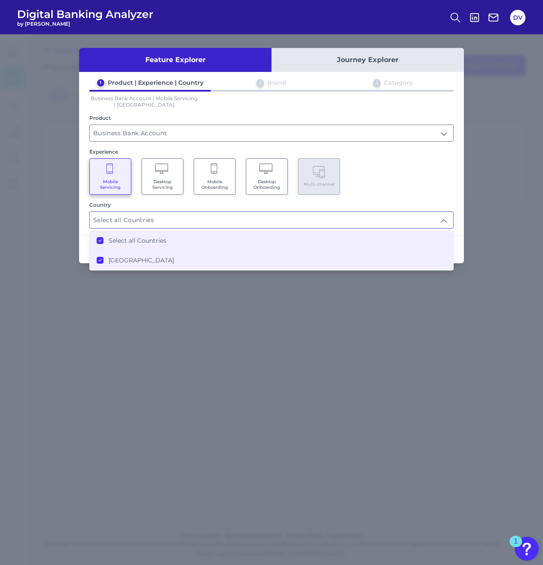
click at [425, 181] on div "Mobile Servicing Desktop Servicing Mobile Onboarding Desktop Onboarding Multi-c…" at bounding box center [271, 176] width 364 height 36
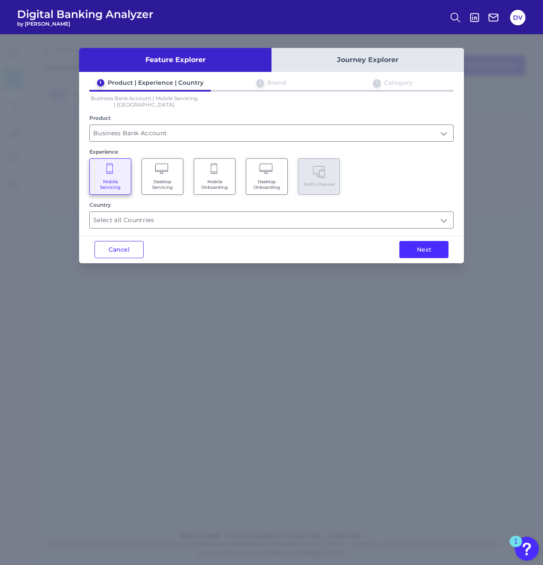
click at [399, 243] on div "Next" at bounding box center [424, 249] width 80 height 27
click at [409, 249] on button "Next" at bounding box center [424, 249] width 49 height 17
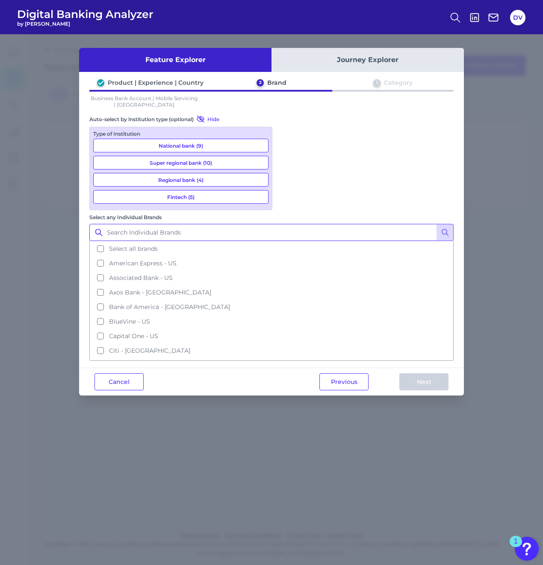
click at [329, 224] on input "Select any Individual Brands" at bounding box center [271, 232] width 364 height 17
type input "td"
click at [447, 229] on circle at bounding box center [444, 231] width 5 height 5
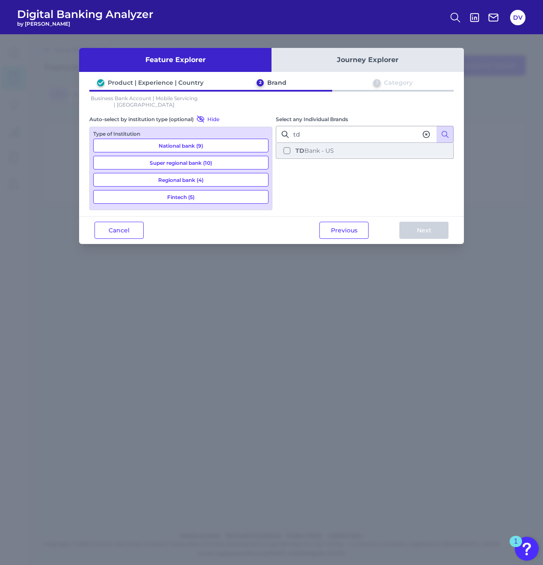
click at [353, 150] on button "TD Bank - US" at bounding box center [365, 150] width 176 height 15
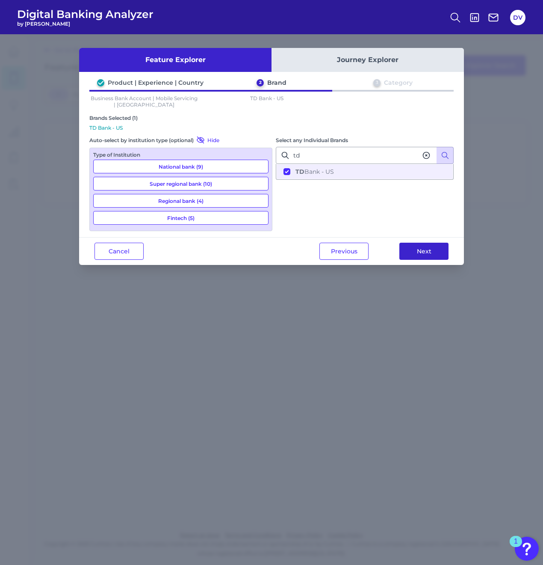
click at [415, 246] on button "Next" at bounding box center [424, 251] width 49 height 17
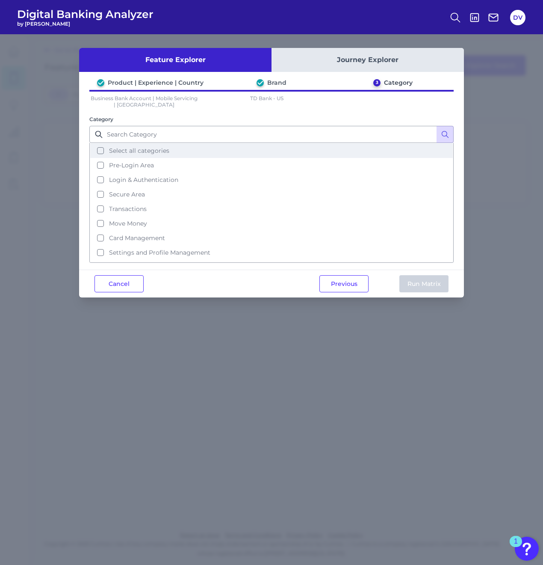
click at [101, 153] on button "Select all categories" at bounding box center [271, 150] width 363 height 15
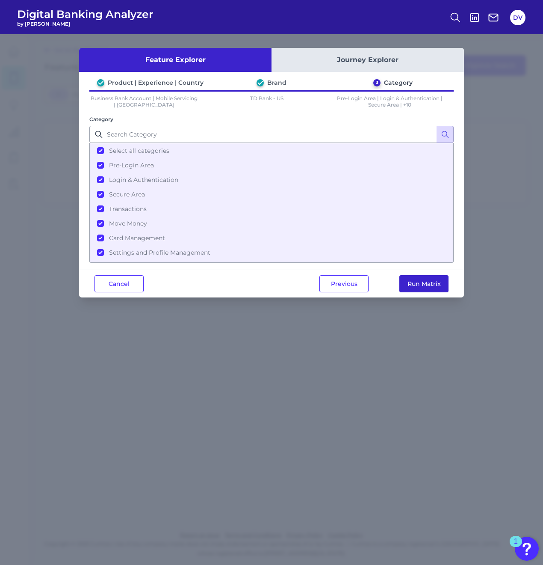
click at [413, 281] on button "Run Matrix" at bounding box center [424, 283] width 49 height 17
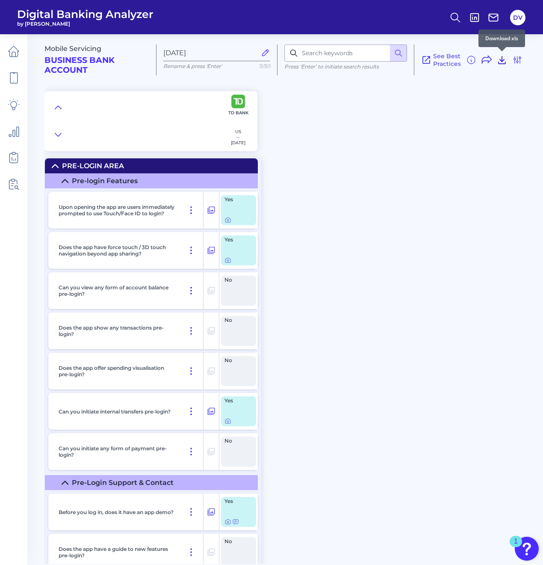
click at [501, 60] on icon at bounding box center [502, 59] width 7 height 7
click at [307, 231] on div "Mobile Servicing Business Bank Account Sep 09 2025 Rename & press 'Enter' 11/50…" at bounding box center [293, 296] width 499 height 536
click at [210, 209] on icon at bounding box center [211, 210] width 9 height 10
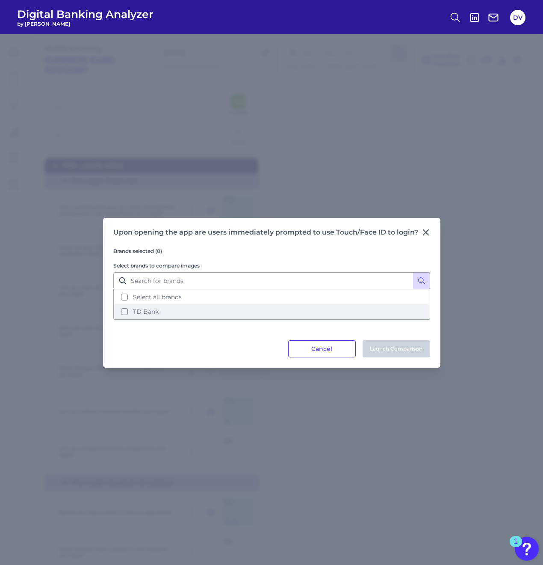
click at [127, 313] on button "TD Bank" at bounding box center [271, 311] width 315 height 15
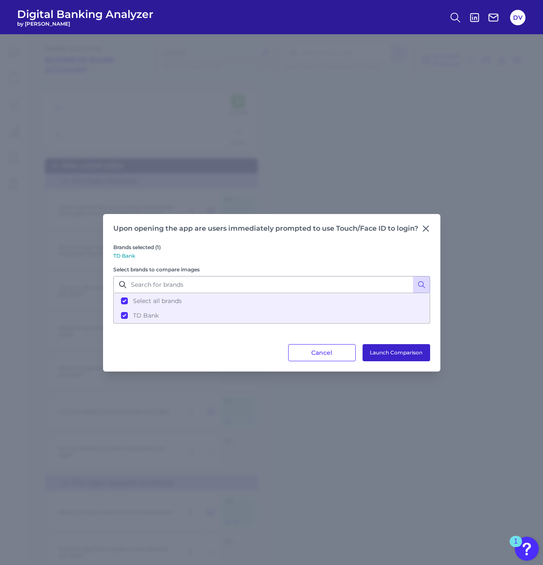
click at [389, 350] on button "Launch Comparison" at bounding box center [397, 352] width 68 height 17
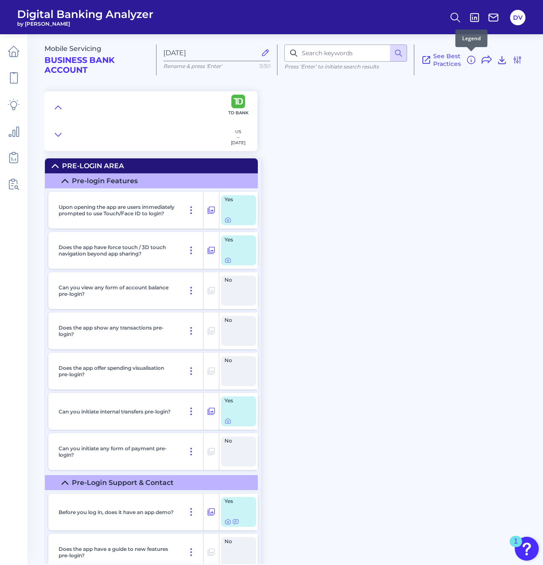
click at [469, 59] on icon at bounding box center [471, 60] width 10 height 10
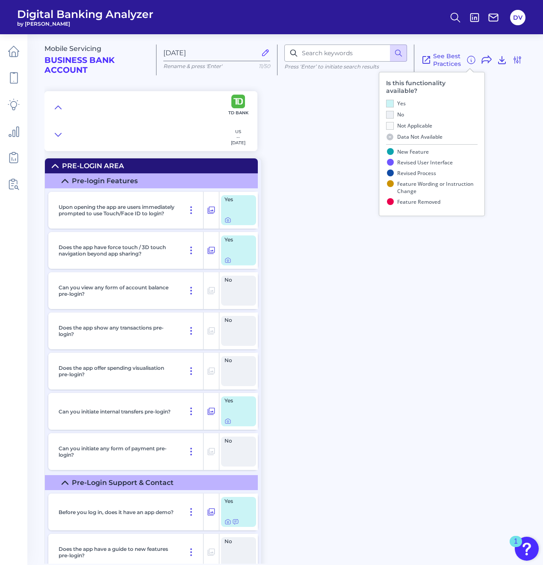
click at [506, 89] on div "Mobile Servicing Business Bank Account Sep 09 2025 Rename & press 'Enter' 11/50…" at bounding box center [293, 89] width 499 height 123
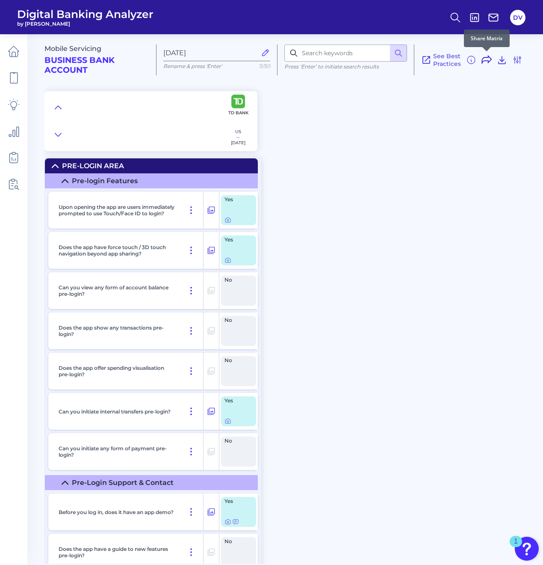
click at [486, 58] on icon at bounding box center [487, 60] width 10 height 10
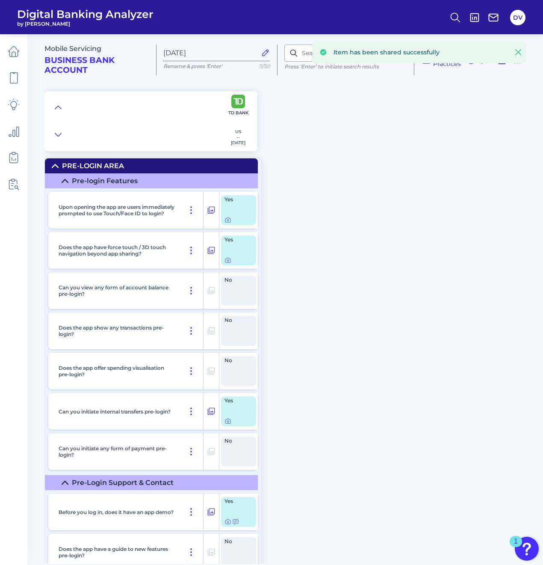
click at [519, 52] on icon at bounding box center [518, 52] width 5 height 5
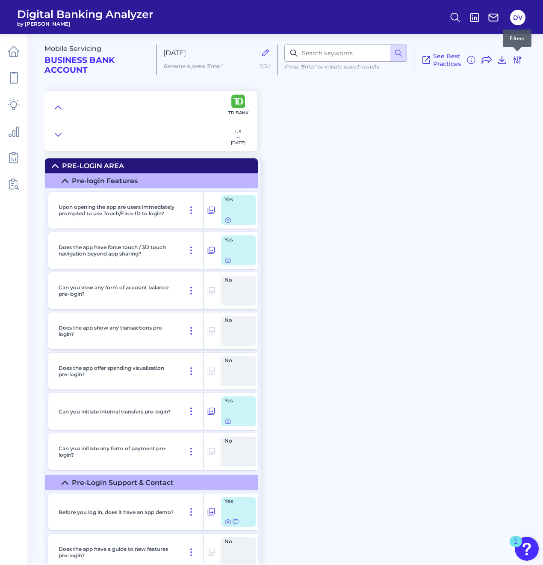
click at [520, 59] on icon at bounding box center [517, 59] width 7 height 7
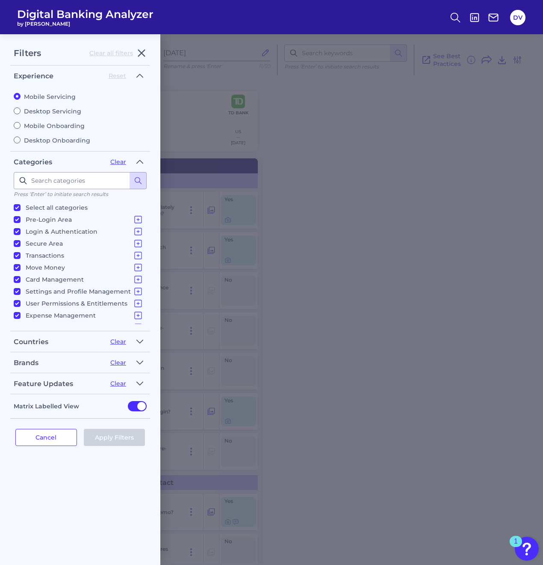
click at [404, 116] on div "Filters Clear all filters Experience Reset Mobile Servicing Desktop Servicing M…" at bounding box center [271, 299] width 543 height 530
click at [142, 54] on icon "button" at bounding box center [141, 53] width 10 height 10
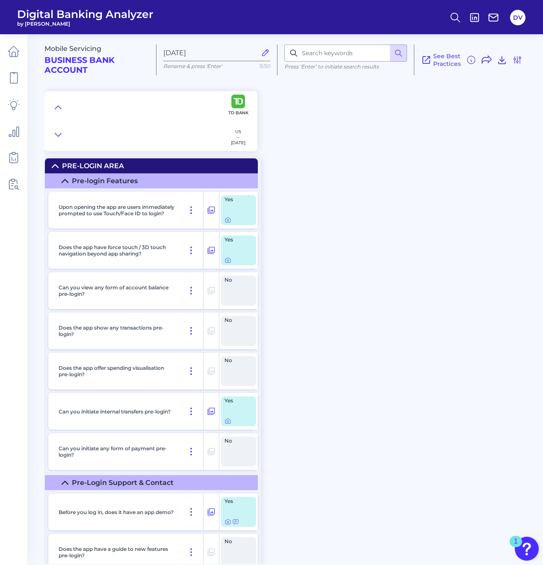
click at [315, 137] on div "Mobile Servicing Business Bank Account Sep 09 2025 Rename & press 'Enter' 11/50…" at bounding box center [293, 89] width 499 height 123
click at [486, 59] on icon at bounding box center [487, 60] width 10 height 10
click at [516, 51] on icon at bounding box center [518, 52] width 9 height 9
click at [520, 17] on button "DV" at bounding box center [517, 17] width 15 height 15
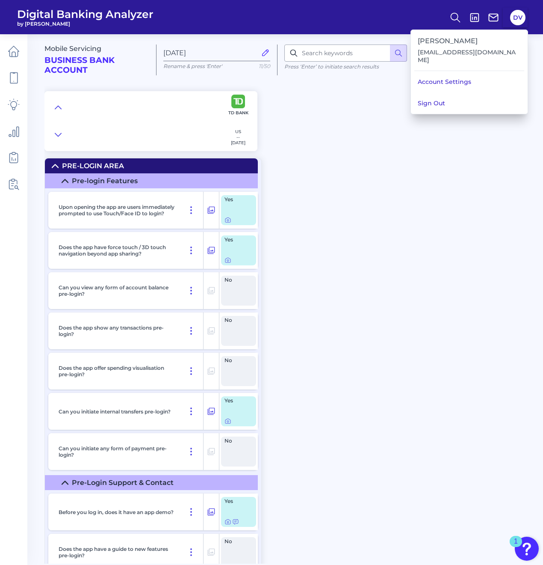
click at [283, 117] on div "Mobile Servicing Business Bank Account Sep 09 2025 Rename & press 'Enter' 11/50…" at bounding box center [293, 89] width 499 height 123
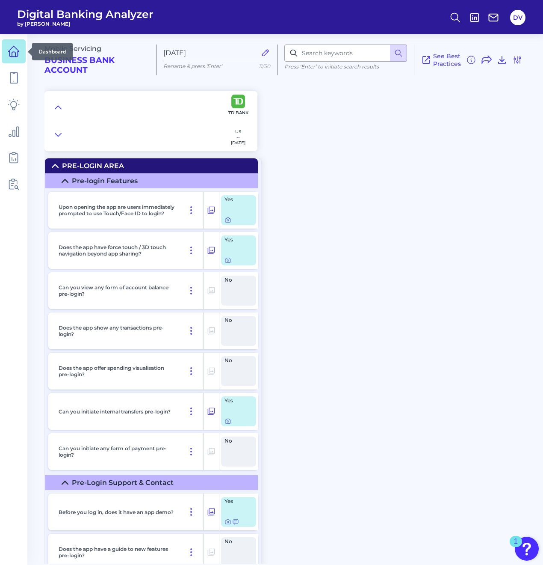
click at [13, 54] on icon at bounding box center [14, 51] width 12 height 12
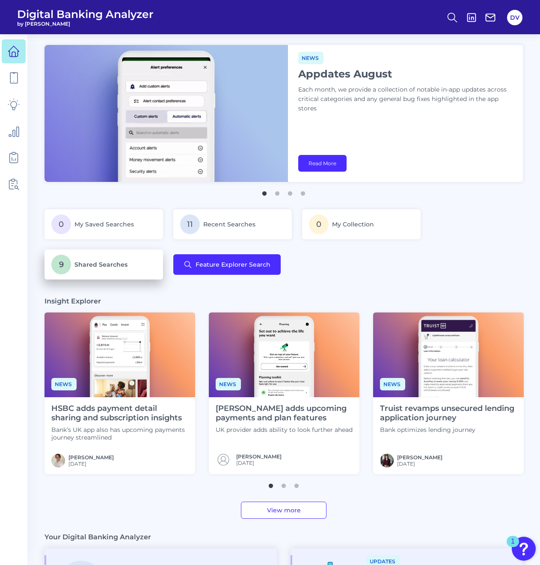
click at [113, 259] on p "9 Shared Searches" at bounding box center [103, 265] width 105 height 20
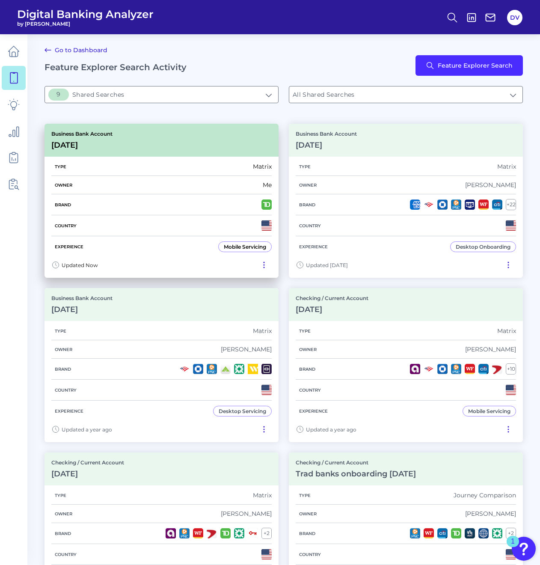
click at [169, 258] on div "Updated Now" at bounding box center [161, 267] width 234 height 21
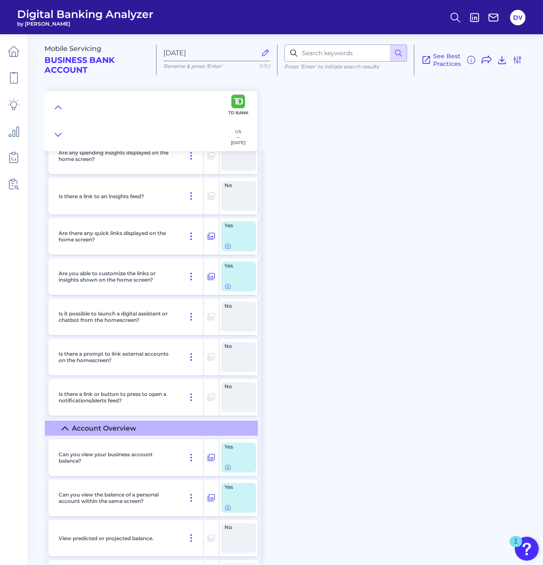
scroll to position [1412, 0]
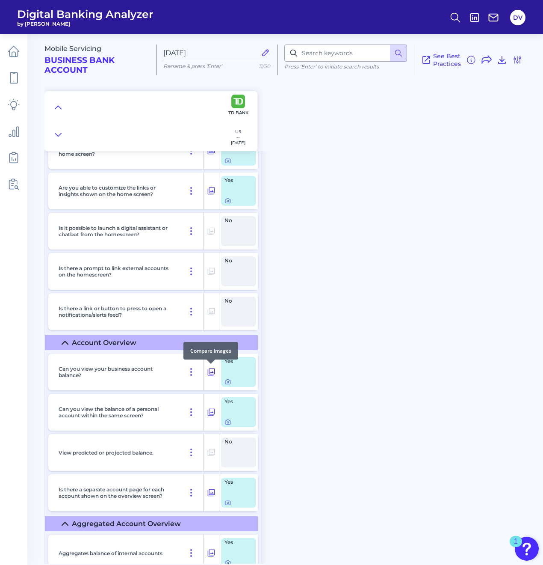
click at [212, 372] on icon at bounding box center [211, 371] width 7 height 7
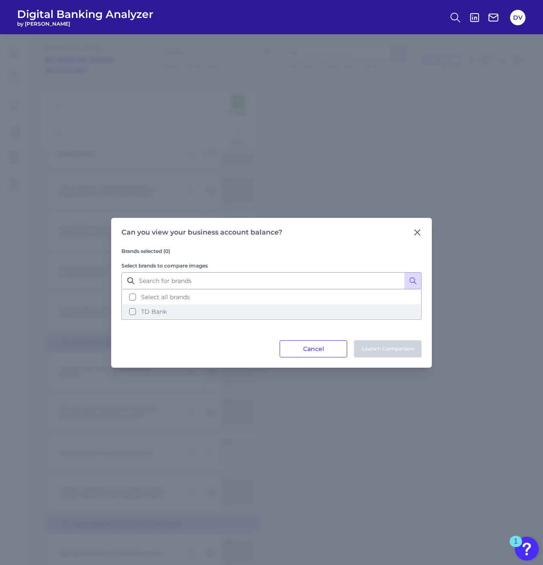
click at [256, 314] on button "TD Bank" at bounding box center [271, 311] width 299 height 15
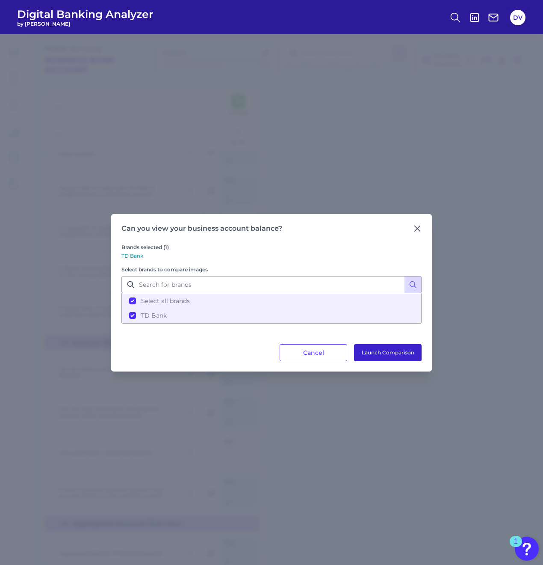
click at [393, 355] on button "Launch Comparison" at bounding box center [388, 352] width 68 height 17
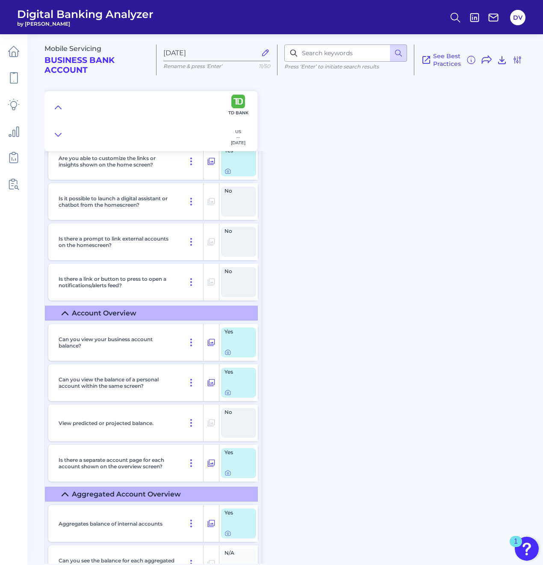
scroll to position [1455, 0]
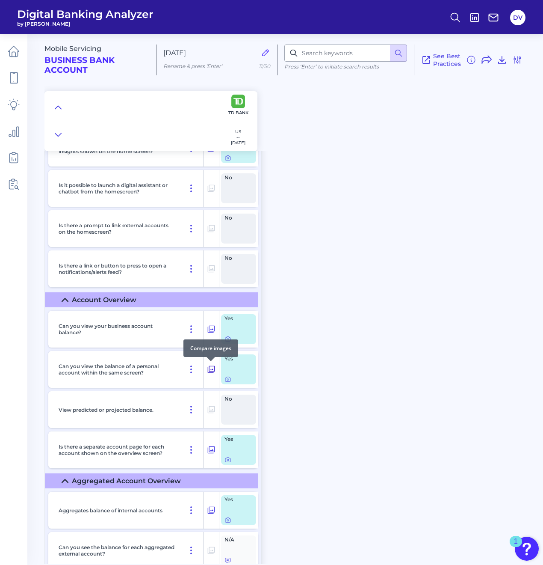
click at [211, 370] on icon at bounding box center [211, 369] width 9 height 10
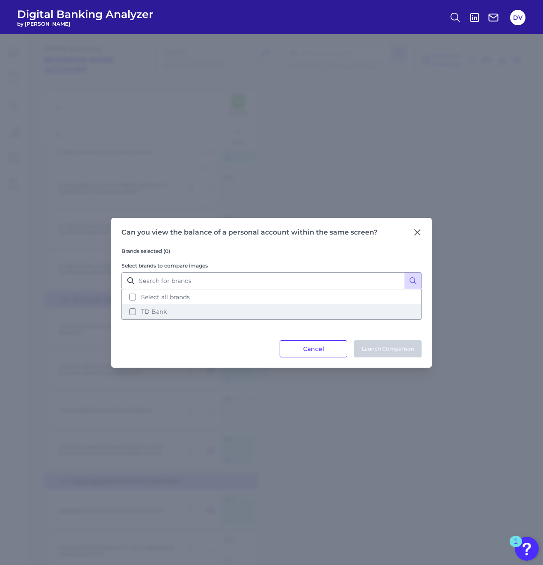
click at [130, 312] on button "TD Bank" at bounding box center [271, 311] width 299 height 15
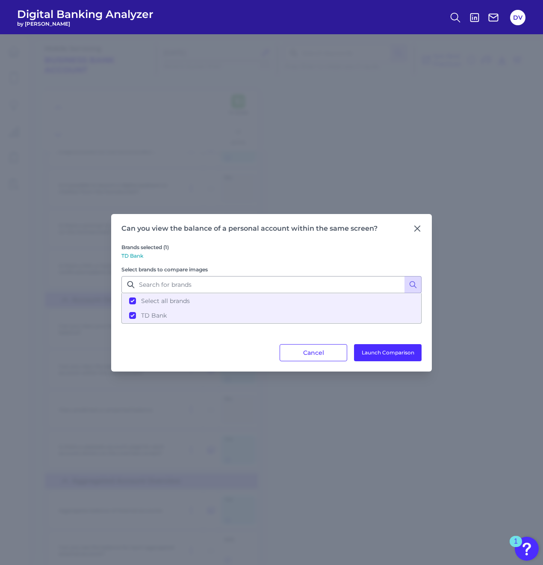
click at [417, 228] on icon at bounding box center [417, 228] width 9 height 9
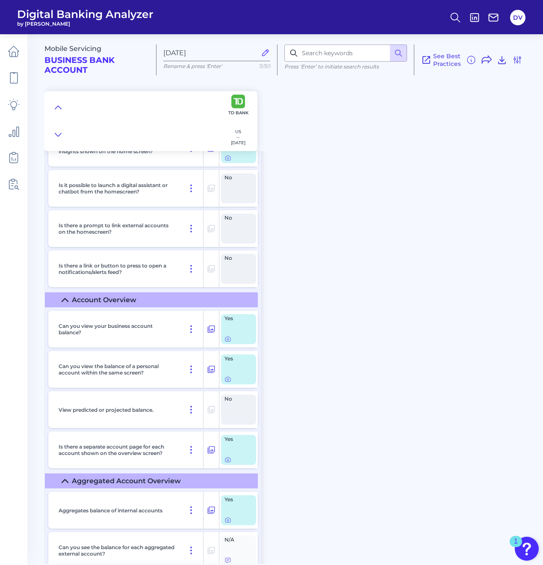
click at [222, 380] on div "Yes" at bounding box center [238, 369] width 35 height 30
click at [230, 379] on icon at bounding box center [228, 379] width 7 height 7
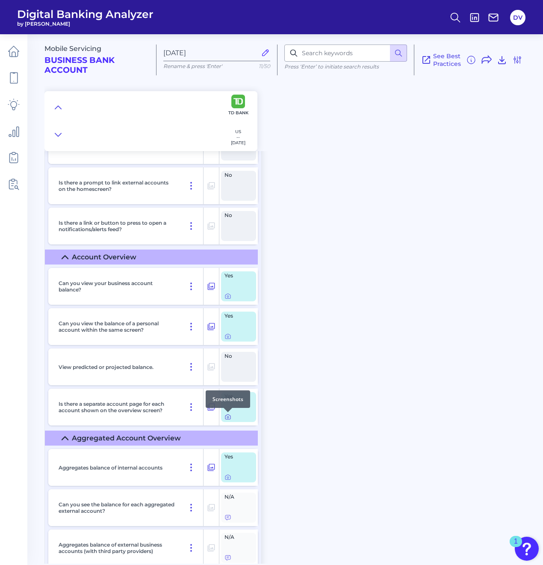
click at [227, 417] on icon at bounding box center [228, 417] width 2 height 2
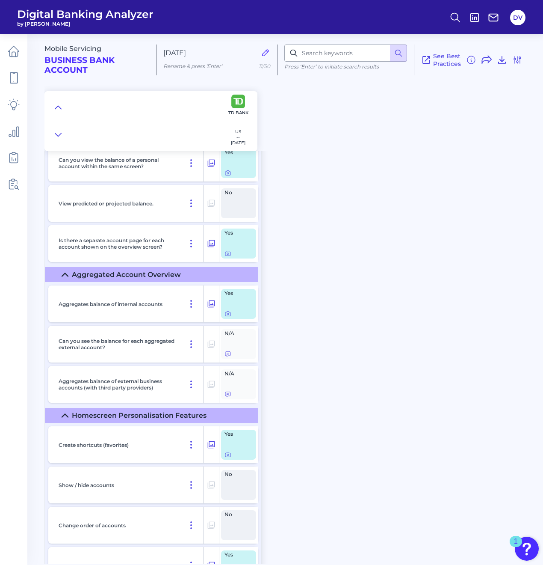
scroll to position [1668, 0]
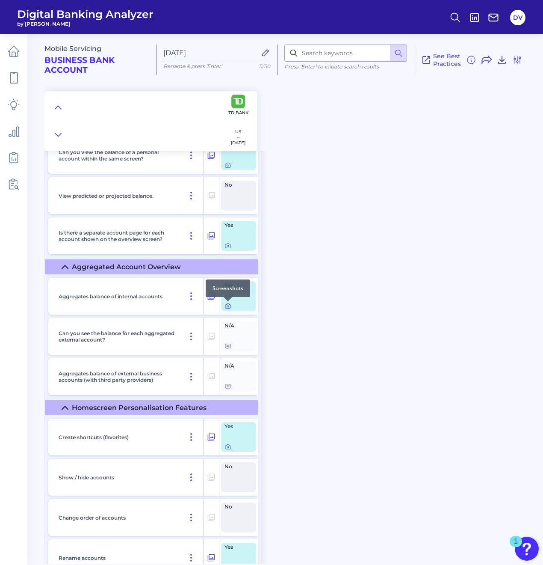
click at [227, 307] on icon at bounding box center [228, 306] width 2 height 2
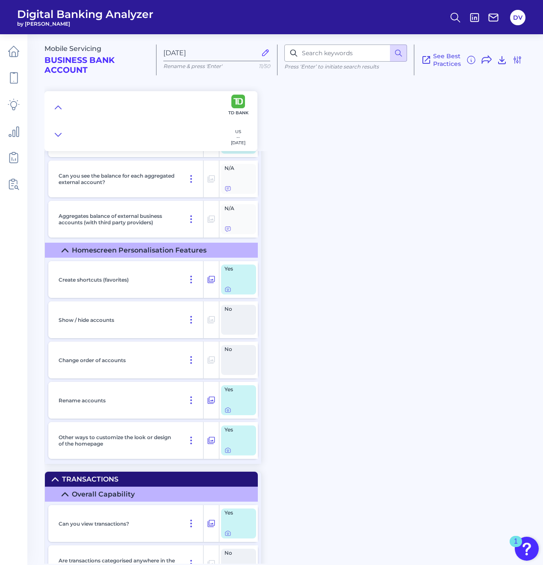
scroll to position [1840, 0]
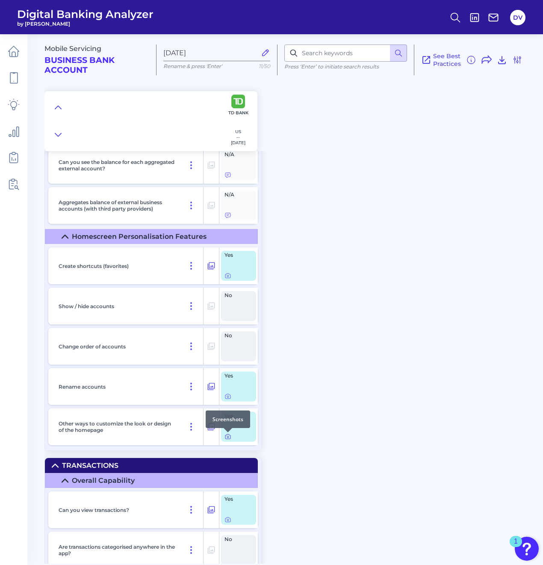
click at [226, 439] on icon at bounding box center [228, 436] width 7 height 7
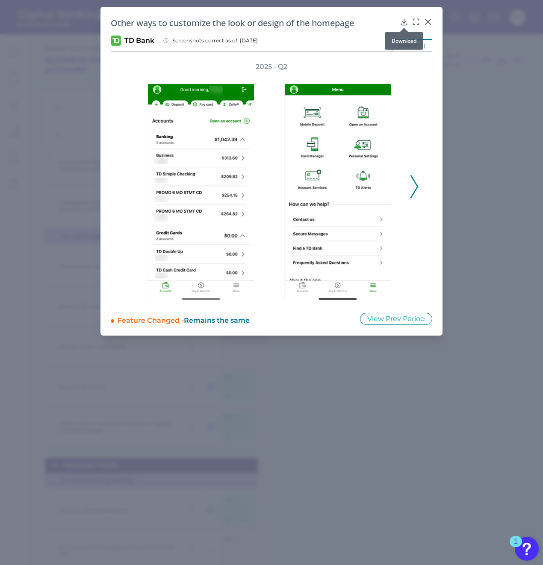
click at [402, 24] on div at bounding box center [404, 28] width 9 height 9
click at [405, 21] on icon at bounding box center [404, 22] width 9 height 9
drag, startPoint x: 221, startPoint y: 407, endPoint x: 247, endPoint y: 362, distance: 52.2
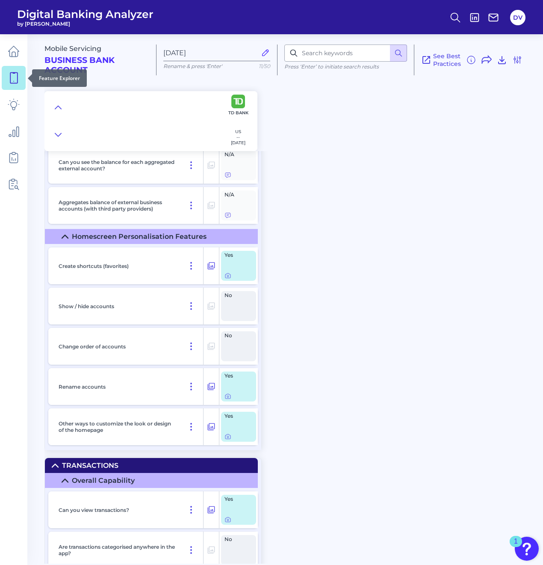
click at [15, 76] on icon at bounding box center [14, 78] width 12 height 12
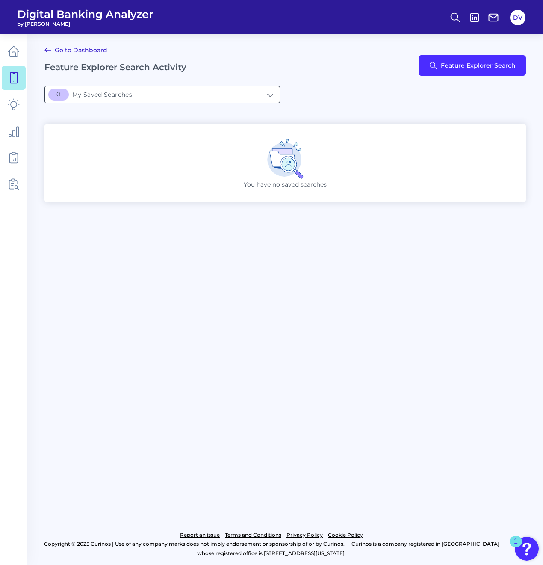
click at [259, 95] on input "[object Object]My Saved Searches" at bounding box center [162, 94] width 235 height 16
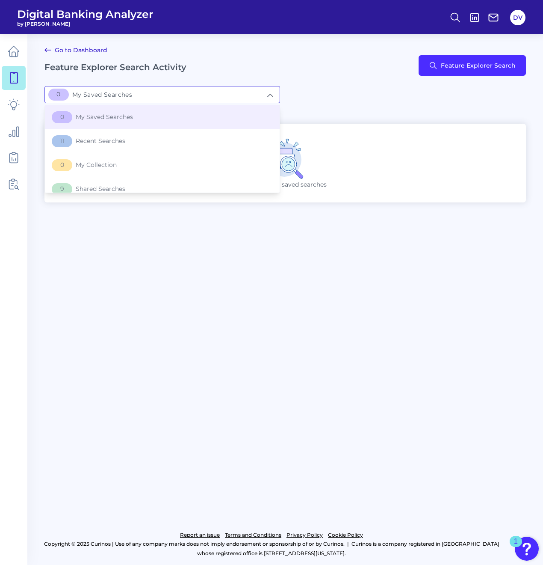
click at [392, 94] on div "[object Object]My Saved Searches 0 My Saved Searches 0 My Saved Searches 11 Rec…" at bounding box center [285, 94] width 482 height 17
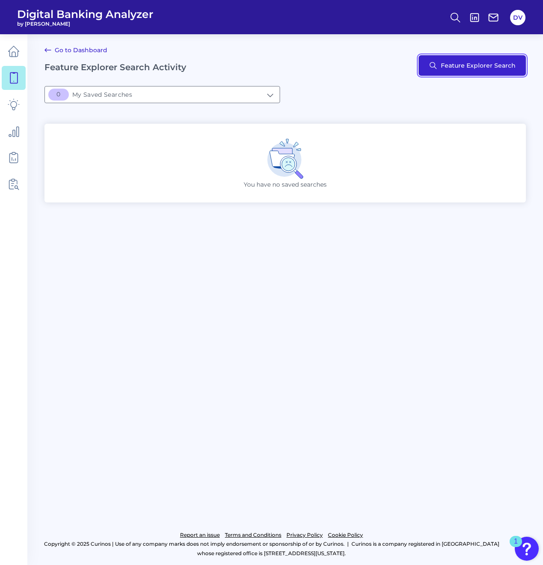
click at [454, 71] on button "Feature Explorer Search" at bounding box center [472, 65] width 107 height 21
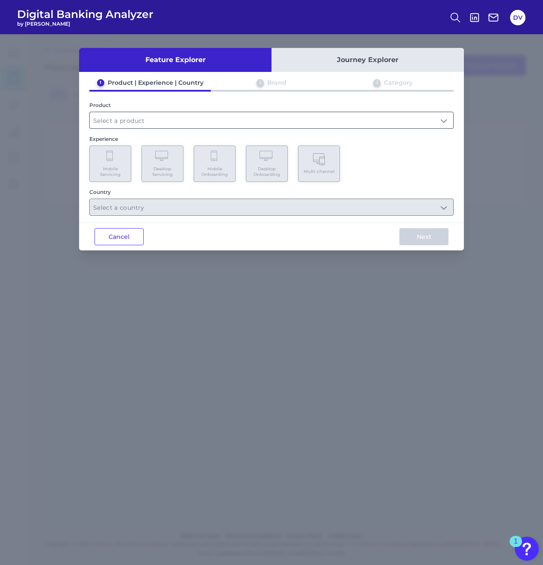
click at [116, 119] on input "text" at bounding box center [272, 120] width 364 height 16
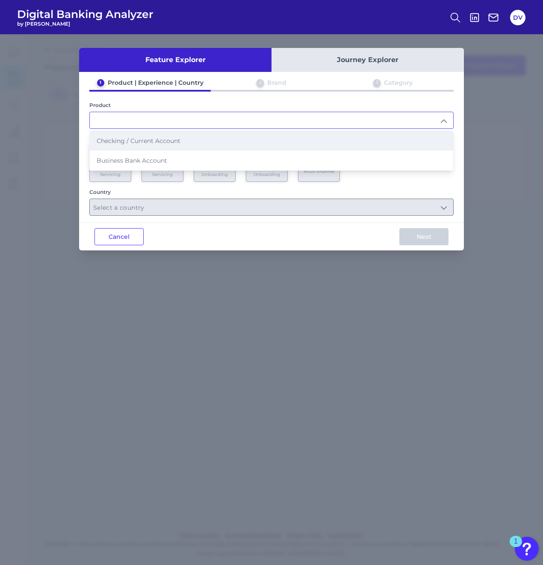
click at [123, 137] on span "Checking / Current Account" at bounding box center [139, 141] width 84 height 8
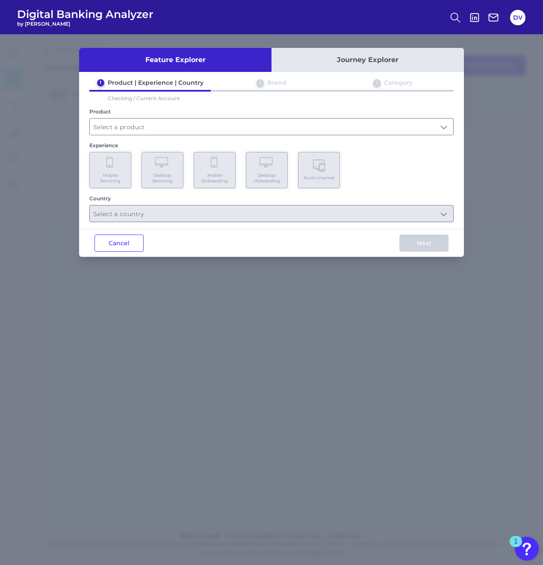
type input "Checking / Current Account"
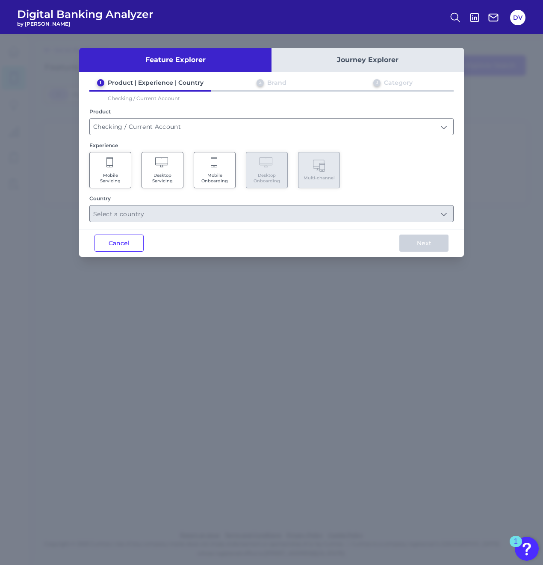
click at [116, 168] on Servicing "Mobile Servicing" at bounding box center [110, 170] width 42 height 36
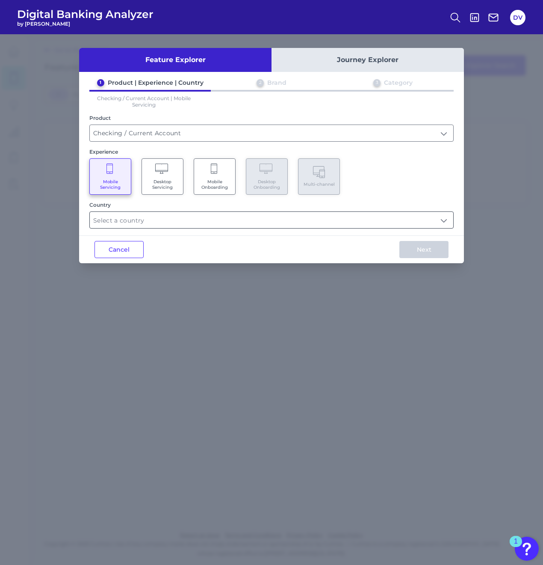
click at [145, 225] on input "text" at bounding box center [272, 220] width 364 height 16
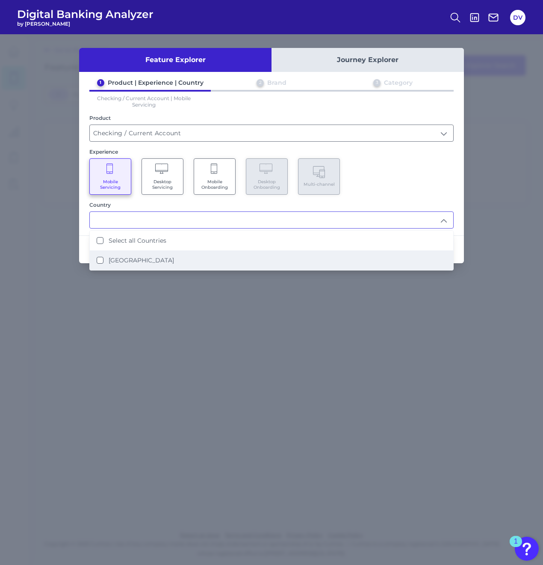
click at [142, 256] on label "United States" at bounding box center [141, 260] width 65 height 8
type input "Select all Countries"
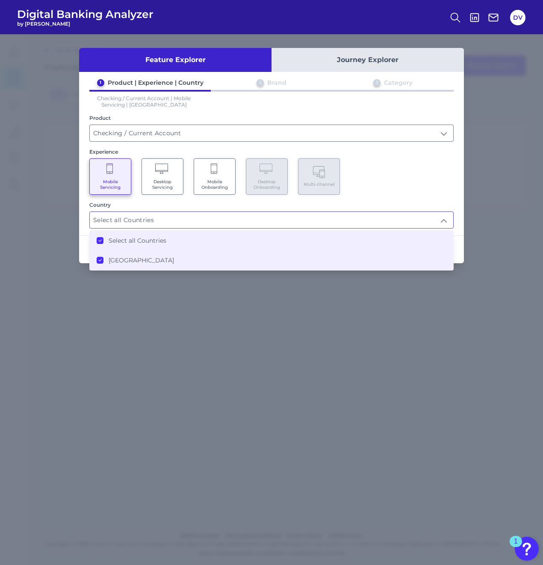
click at [417, 198] on div "1 Product | Experience | Country 2 Brand 3 Category Checking / Current Account …" at bounding box center [271, 154] width 385 height 150
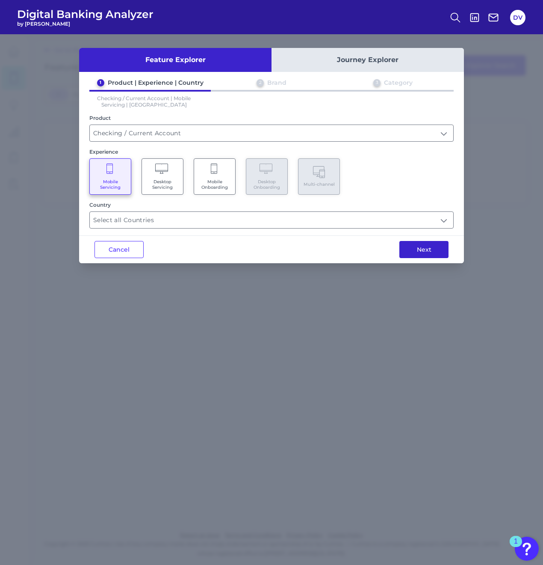
click at [418, 249] on button "Next" at bounding box center [424, 249] width 49 height 17
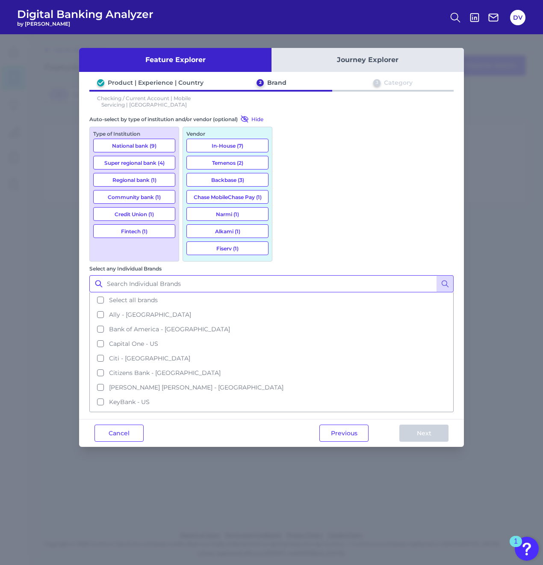
click at [312, 275] on input "Select any Individual Brands" at bounding box center [271, 283] width 364 height 17
type input "td"
click at [440, 275] on button at bounding box center [445, 283] width 17 height 17
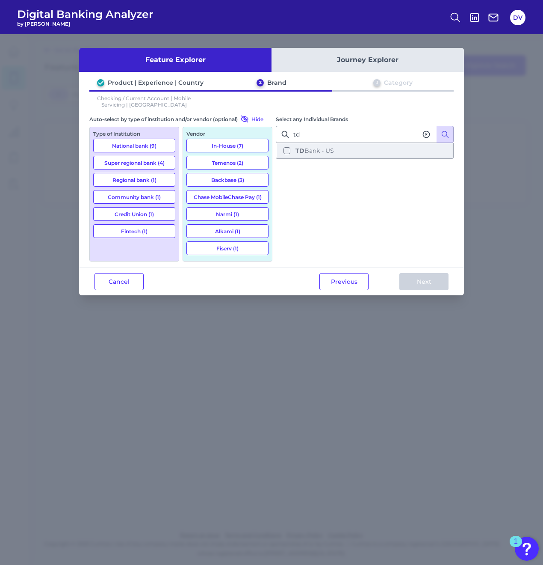
click at [335, 147] on button "TD Bank - US" at bounding box center [365, 150] width 176 height 15
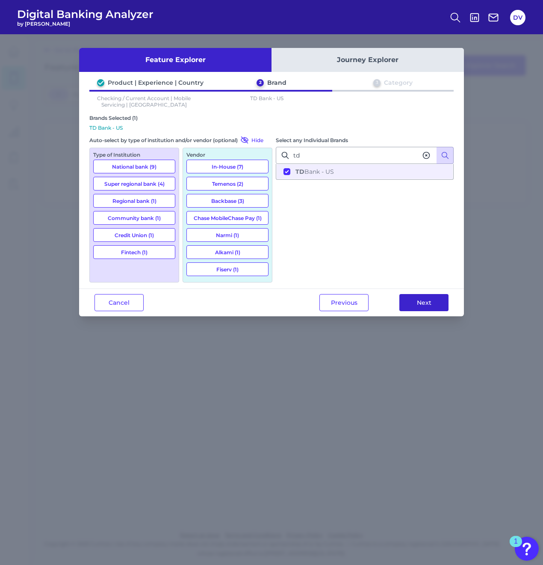
click at [420, 295] on button "Next" at bounding box center [424, 302] width 49 height 17
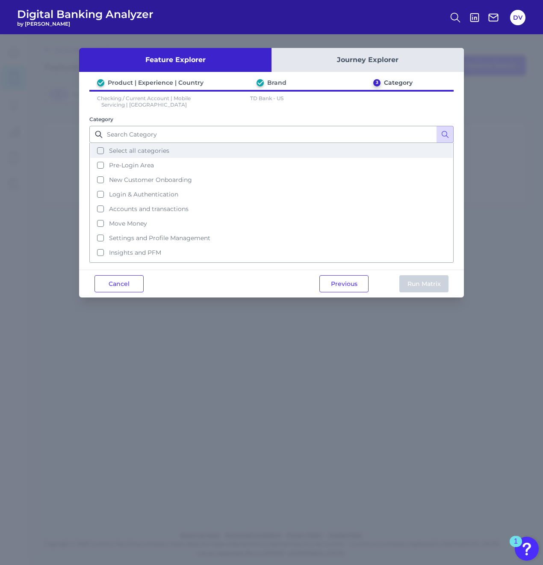
click at [102, 148] on button "Select all categories" at bounding box center [271, 150] width 363 height 15
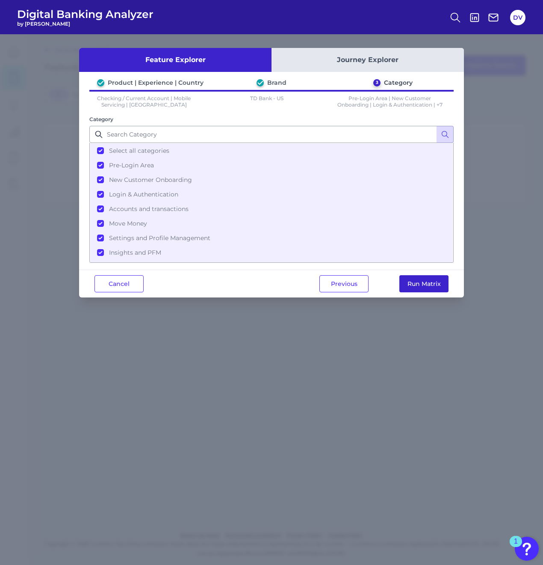
click at [432, 280] on button "Run Matrix" at bounding box center [424, 283] width 49 height 17
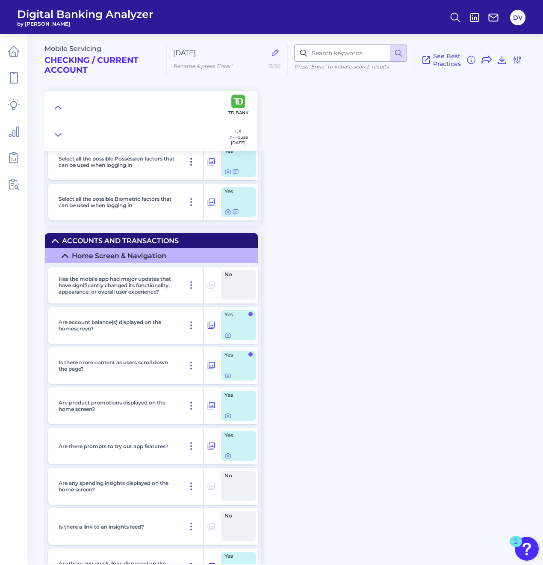
scroll to position [1497, 0]
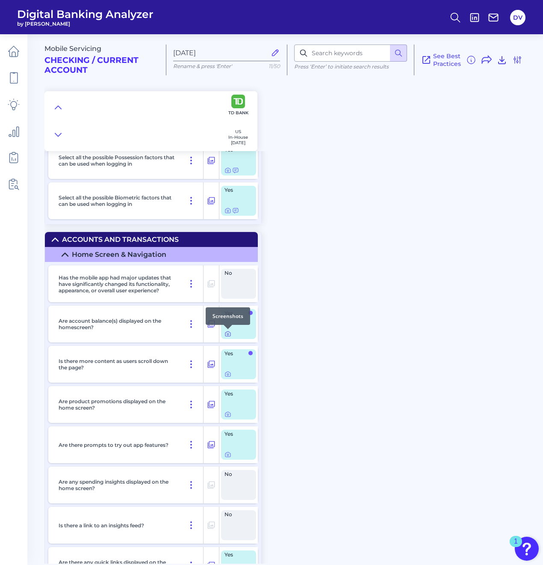
click at [228, 335] on icon at bounding box center [228, 333] width 7 height 7
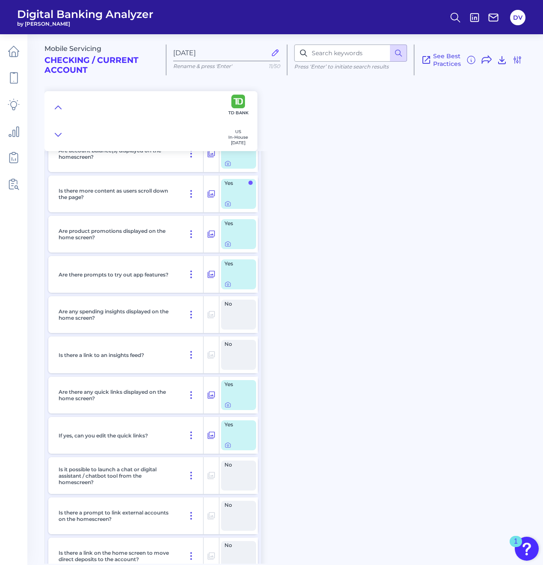
scroll to position [1668, 0]
click at [228, 404] on icon at bounding box center [228, 403] width 7 height 7
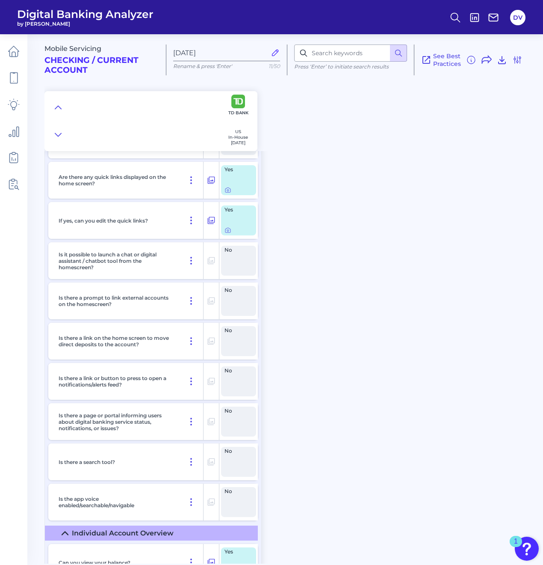
scroll to position [1925, 0]
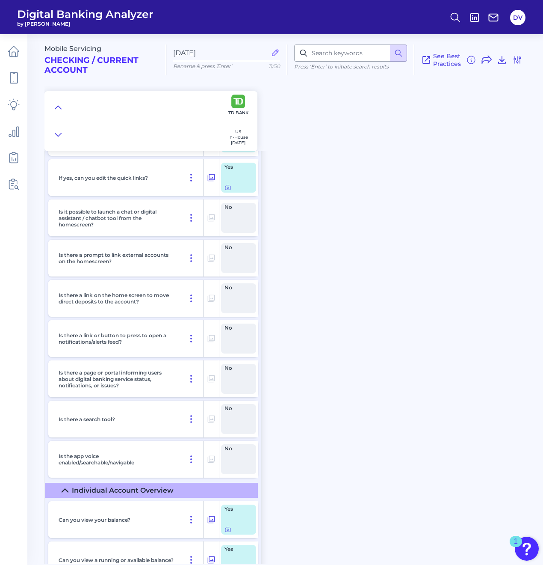
click at [459, 122] on div "Mobile Servicing Checking / Current Account Sep 09 2025 Rename & press 'Enter' …" at bounding box center [293, 89] width 499 height 123
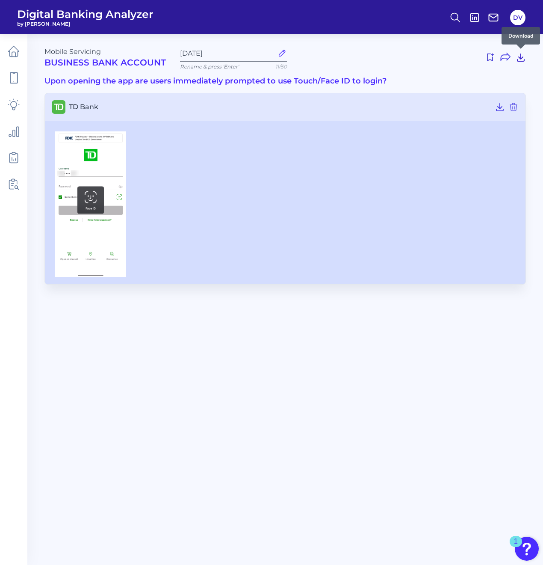
click at [523, 58] on icon at bounding box center [521, 57] width 10 height 10
click at [427, 86] on div "Mobile Servicing Business Bank Account [DATE][FINANCIAL_ID] Rename & press 'Ent…" at bounding box center [285, 165] width 482 height 240
click at [413, 69] on div "Mobile Servicing Business Bank Account [DATE][FINANCIAL_ID] Rename & press 'Ent…" at bounding box center [285, 57] width 482 height 25
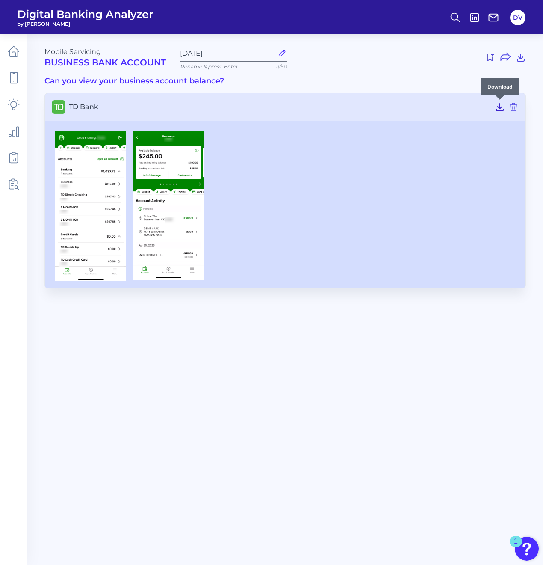
click at [496, 107] on icon at bounding box center [500, 107] width 10 height 10
drag, startPoint x: 198, startPoint y: 370, endPoint x: 184, endPoint y: 311, distance: 61.1
click at [198, 370] on main "Mobile Servicing Business Bank Account Sep 09 2025 Rename & press 'Enter' 11/50…" at bounding box center [271, 282] width 543 height 565
click at [352, 66] on div "Mobile Servicing Business Bank Account [DATE][FINANCIAL_ID] Rename & press 'Ent…" at bounding box center [285, 57] width 482 height 25
